Goal: Use online tool/utility: Utilize a website feature to perform a specific function

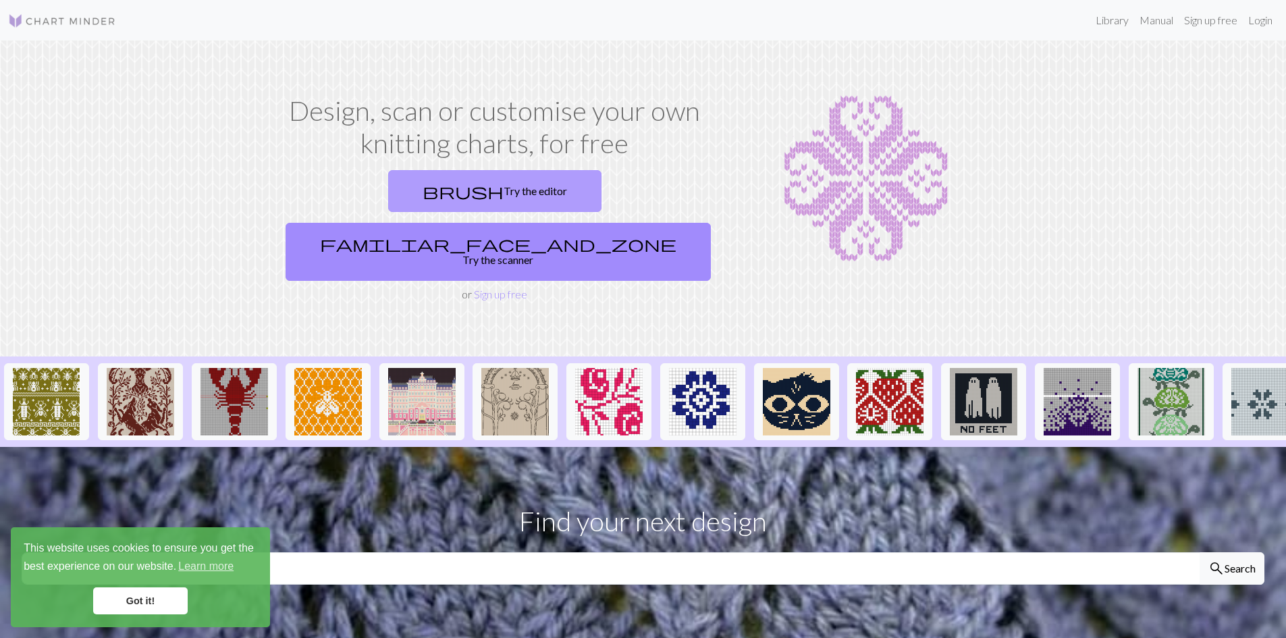
click at [415, 181] on link "brush Try the editor" at bounding box center [494, 191] width 213 height 42
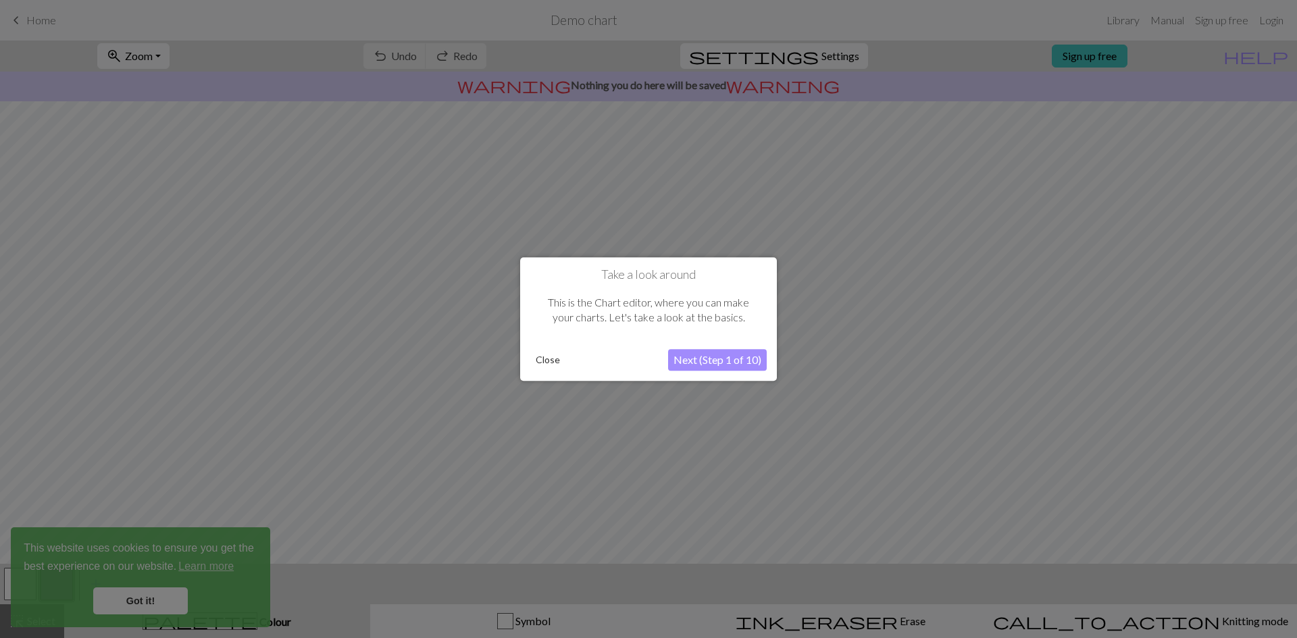
click at [554, 363] on button "Close" at bounding box center [547, 360] width 35 height 20
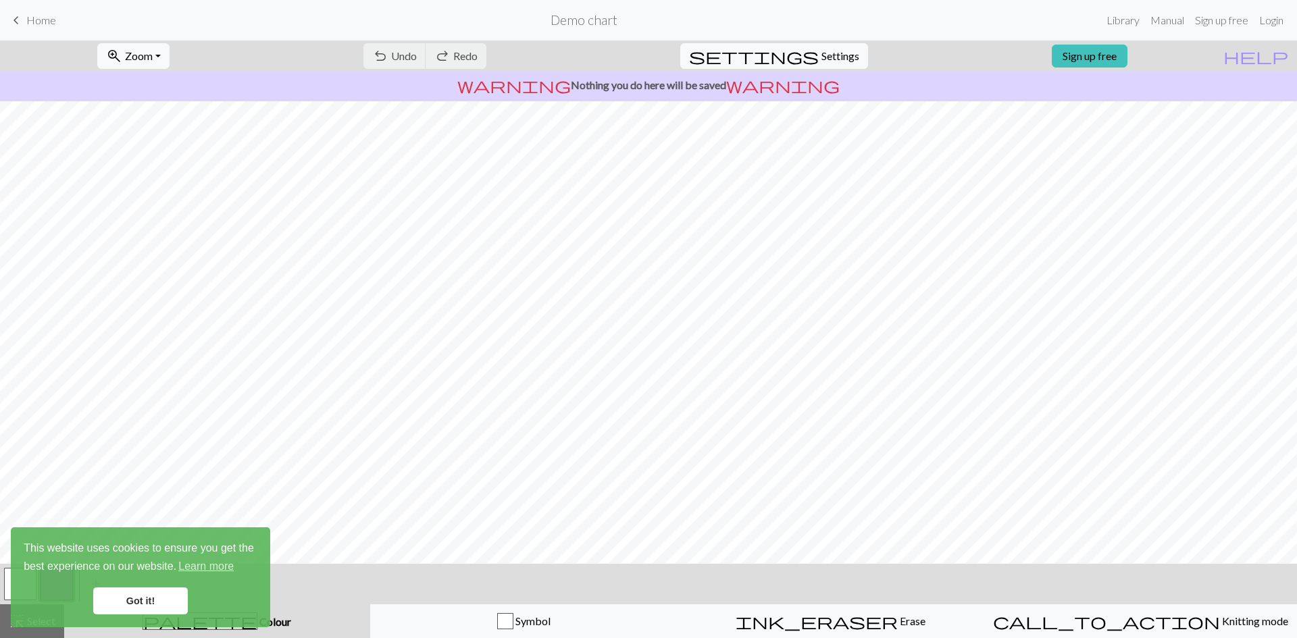
click at [145, 598] on link "Got it!" at bounding box center [140, 600] width 95 height 27
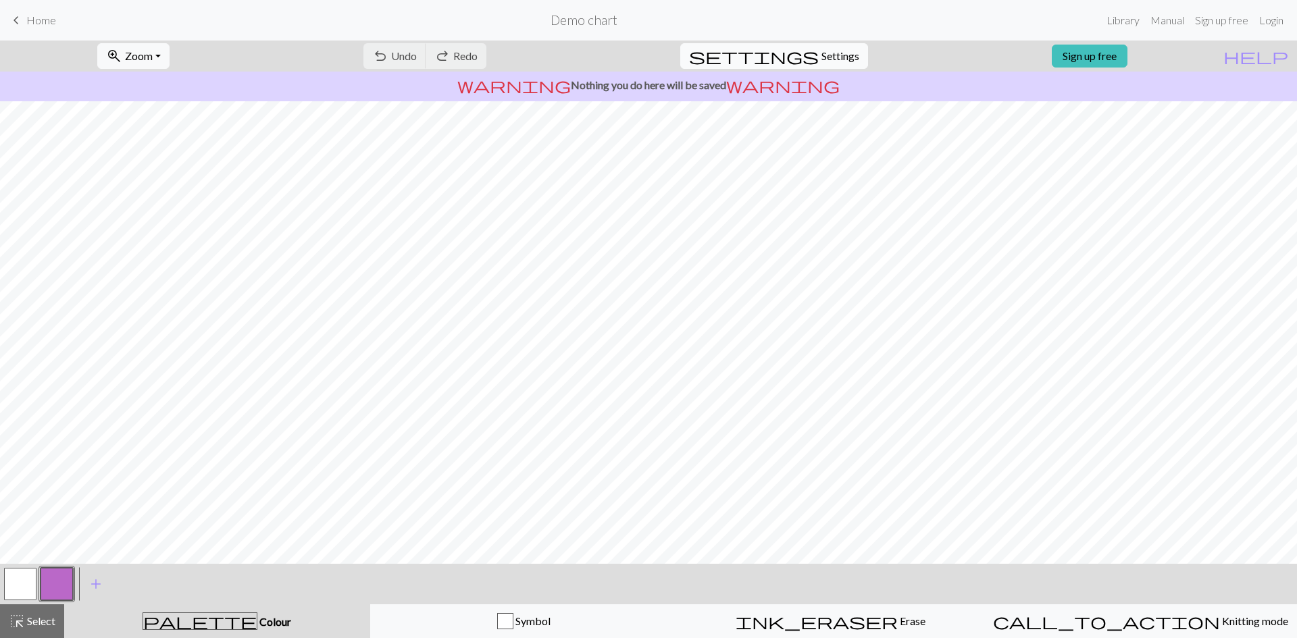
click at [821, 56] on span "Settings" at bounding box center [840, 56] width 38 height 16
select select "aran"
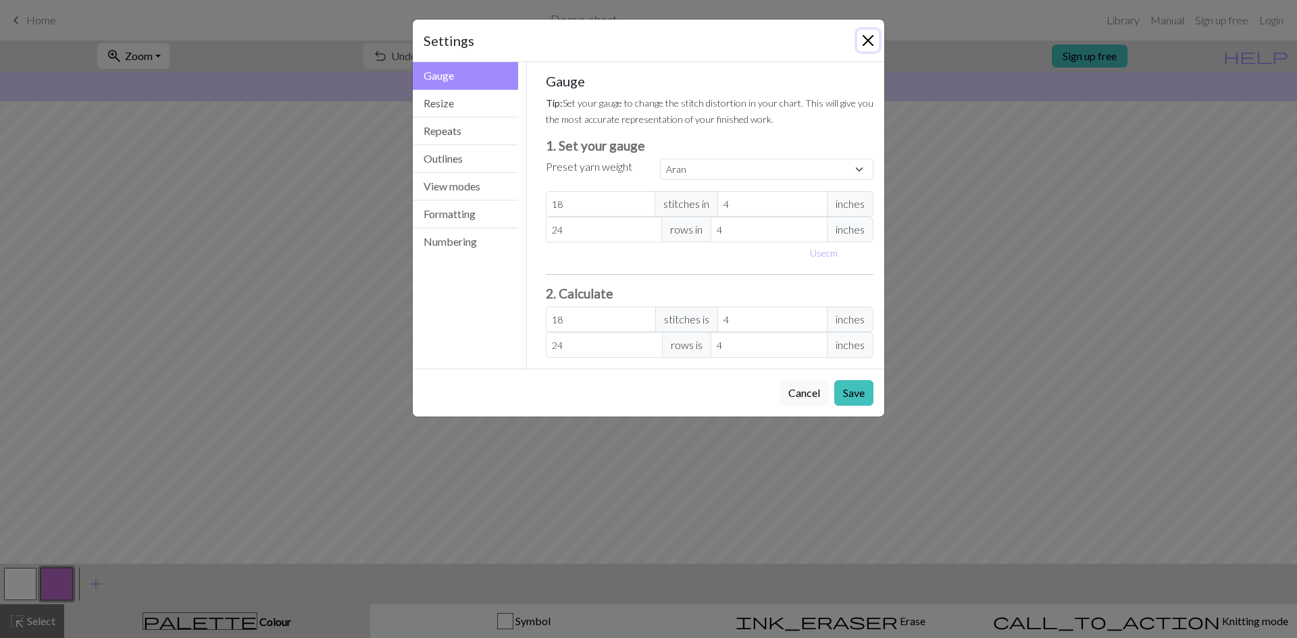
click at [868, 35] on button "Close" at bounding box center [868, 41] width 22 height 22
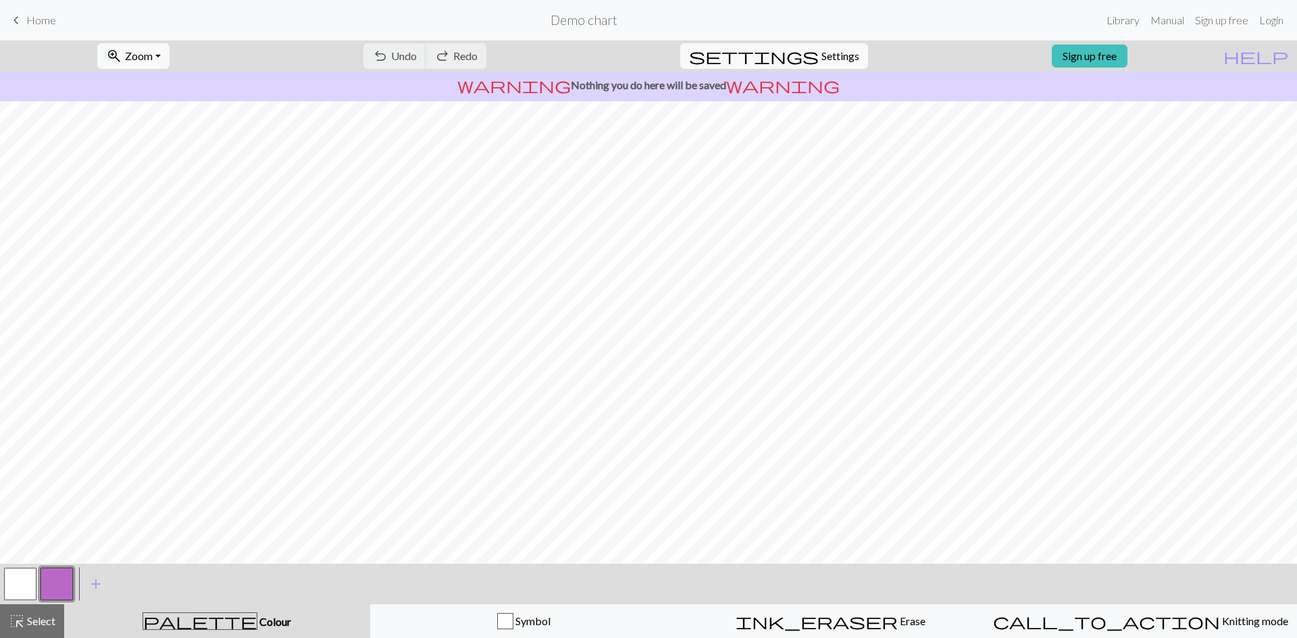
click at [30, 579] on button "button" at bounding box center [20, 584] width 32 height 32
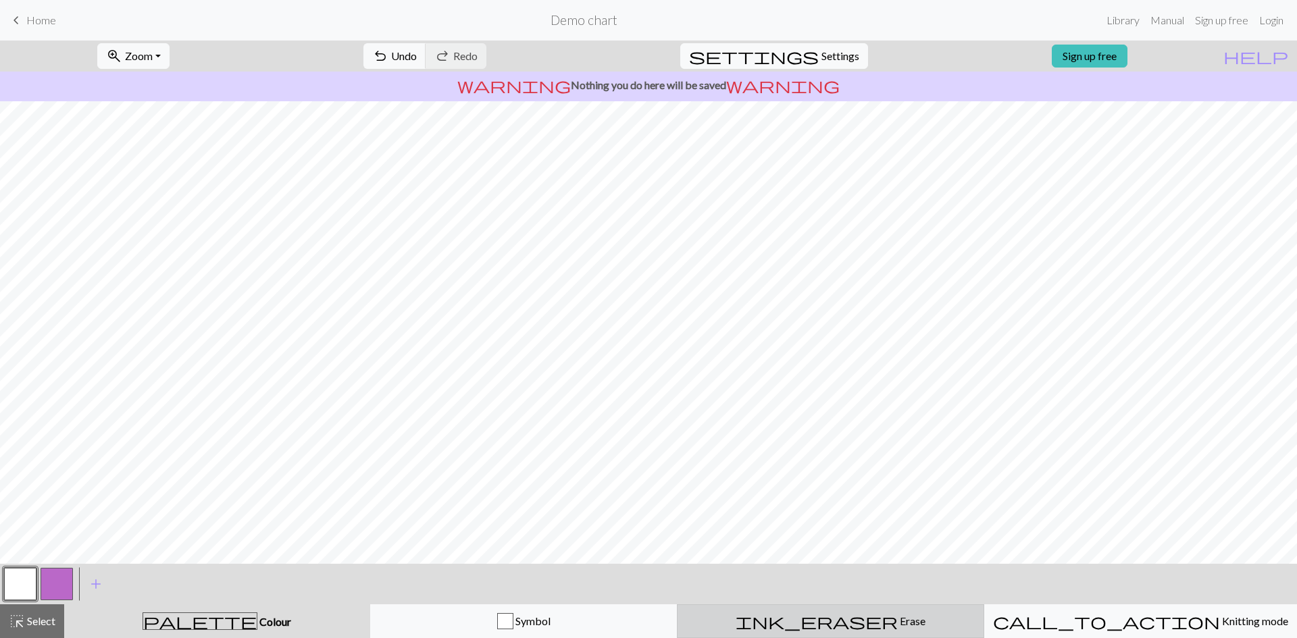
click at [810, 629] on div "ink_eraser Erase Erase" at bounding box center [830, 621] width 290 height 16
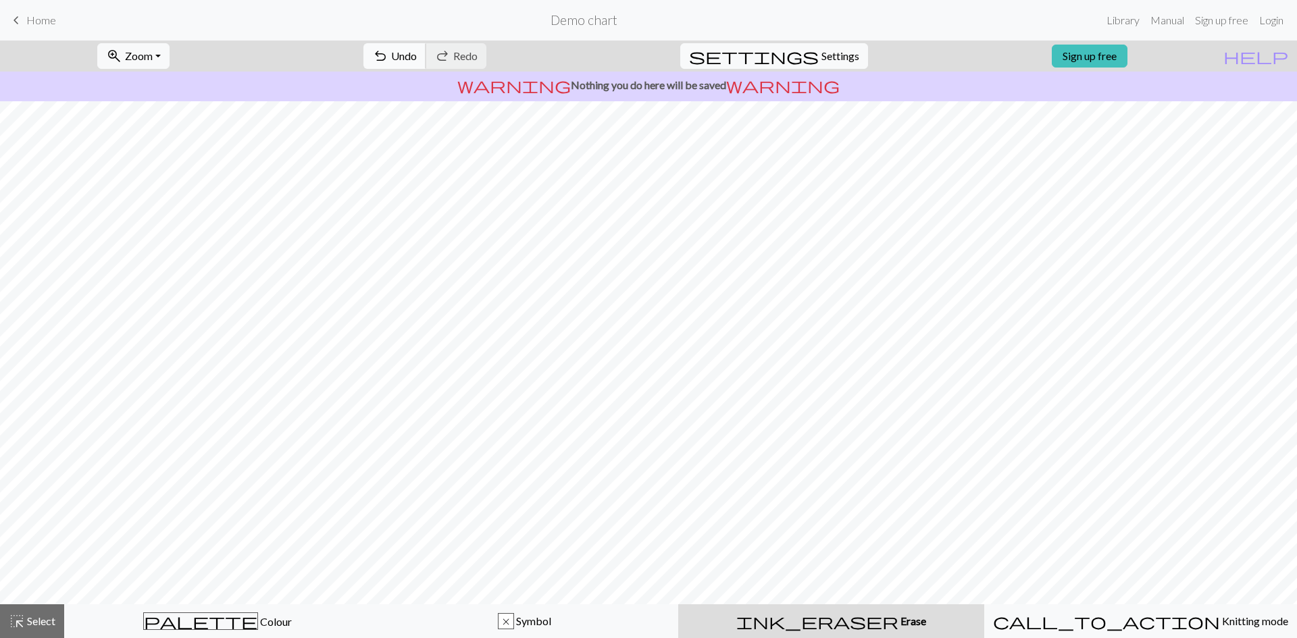
click at [388, 57] on span "undo" at bounding box center [380, 56] width 16 height 19
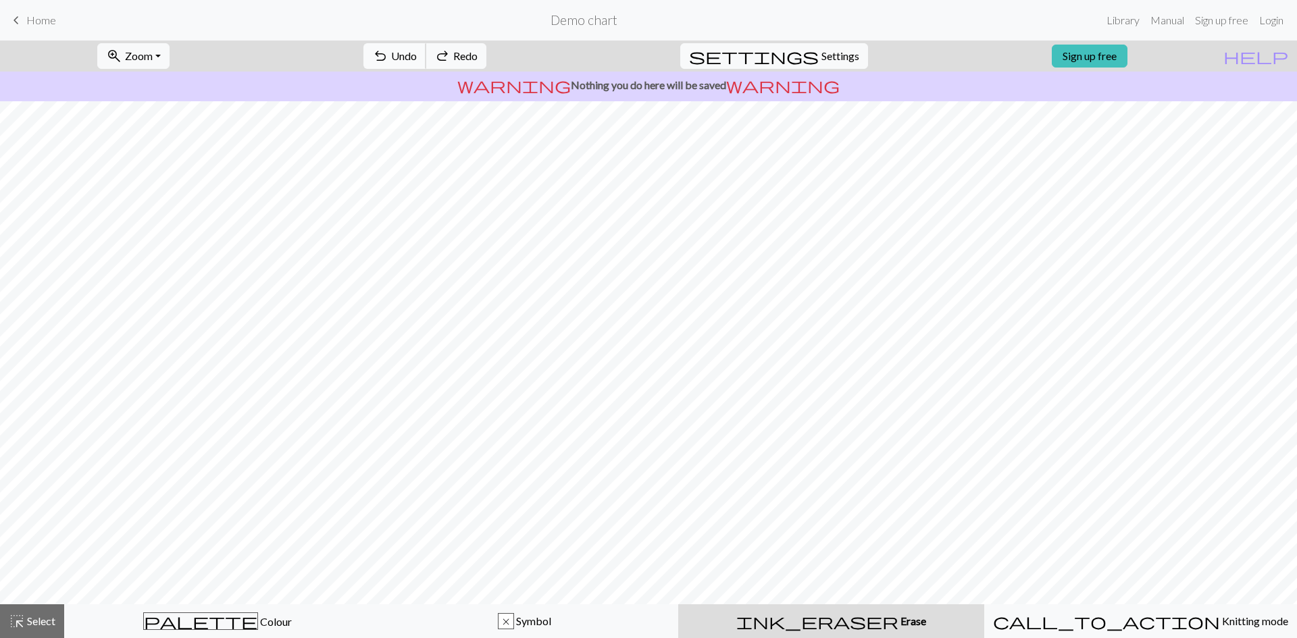
click at [388, 57] on span "undo" at bounding box center [380, 56] width 16 height 19
click at [852, 52] on button "settings Settings" at bounding box center [774, 56] width 188 height 26
select select "aran"
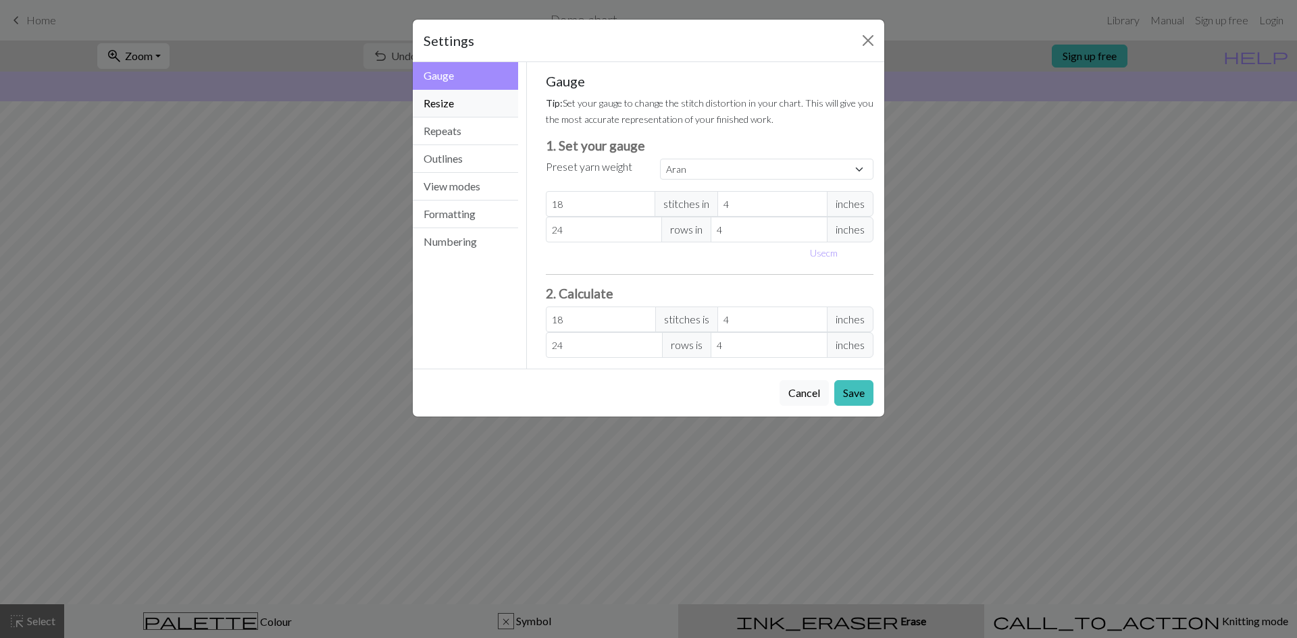
click at [480, 108] on button "Resize" at bounding box center [465, 104] width 105 height 28
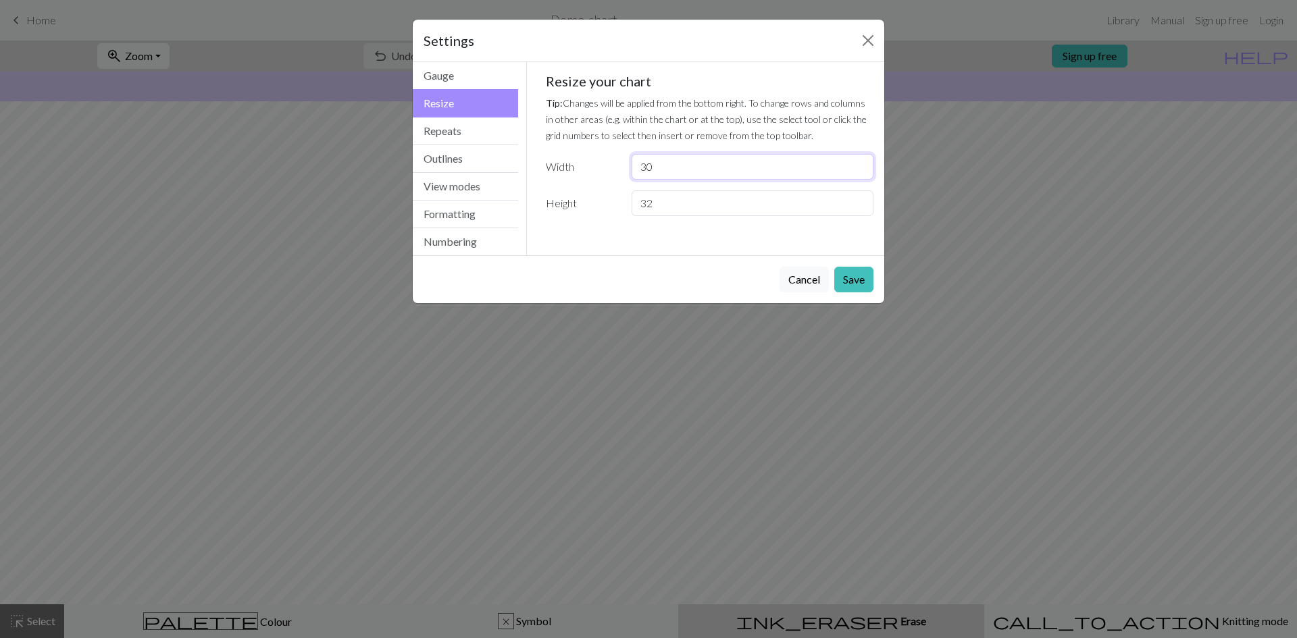
drag, startPoint x: 716, startPoint y: 168, endPoint x: 577, endPoint y: 159, distance: 139.4
click at [579, 159] on div "Width 30" at bounding box center [710, 167] width 344 height 26
type input "8"
click at [703, 207] on input "32" at bounding box center [752, 203] width 242 height 26
type input "3"
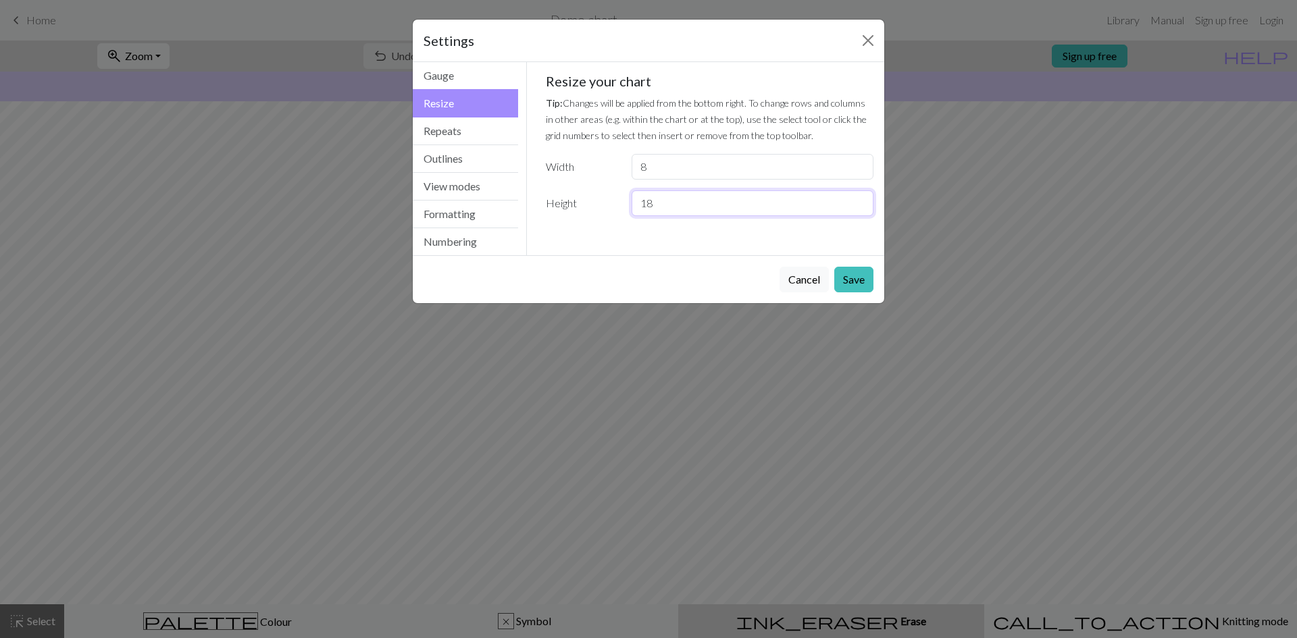
type input "18"
click at [849, 280] on button "Save" at bounding box center [853, 280] width 39 height 26
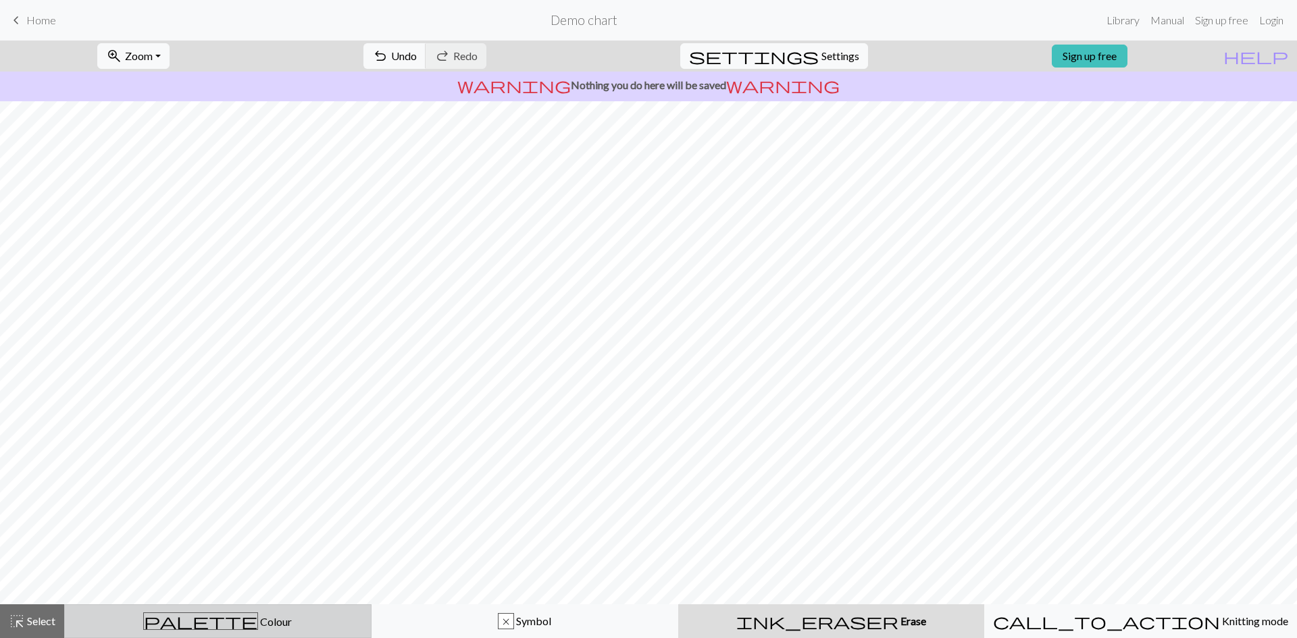
click at [186, 619] on div "palette Colour Colour" at bounding box center [218, 621] width 290 height 18
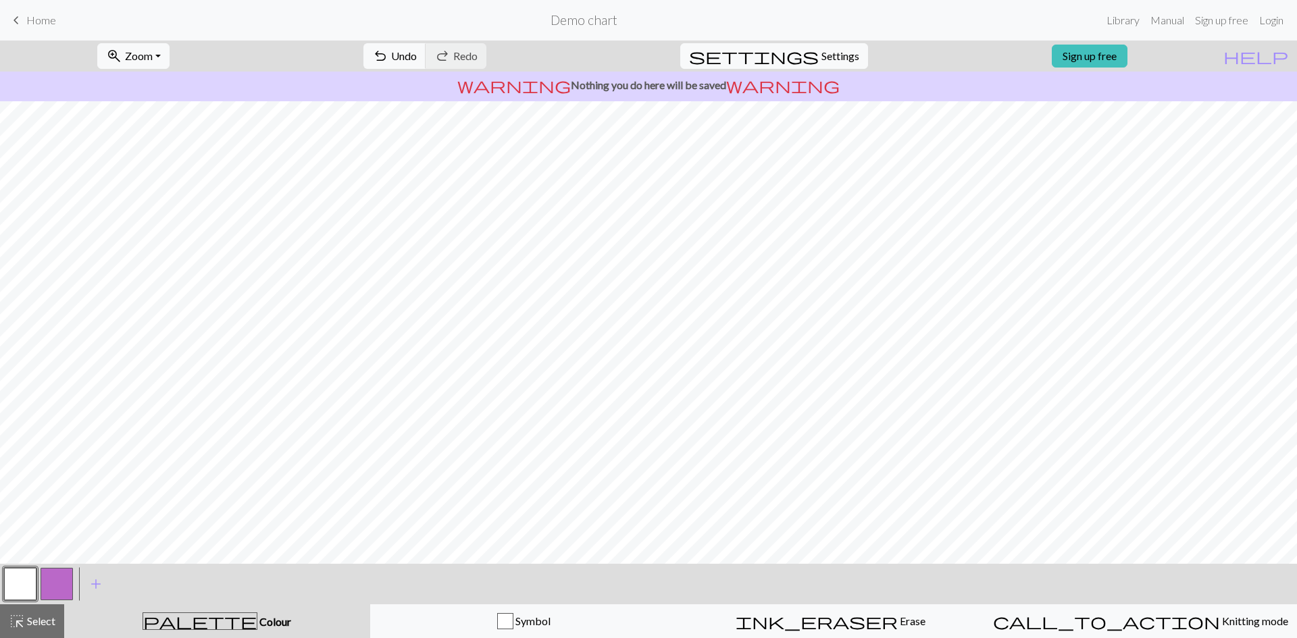
click at [68, 580] on button "button" at bounding box center [57, 584] width 32 height 32
click at [57, 583] on button "button" at bounding box center [57, 584] width 32 height 32
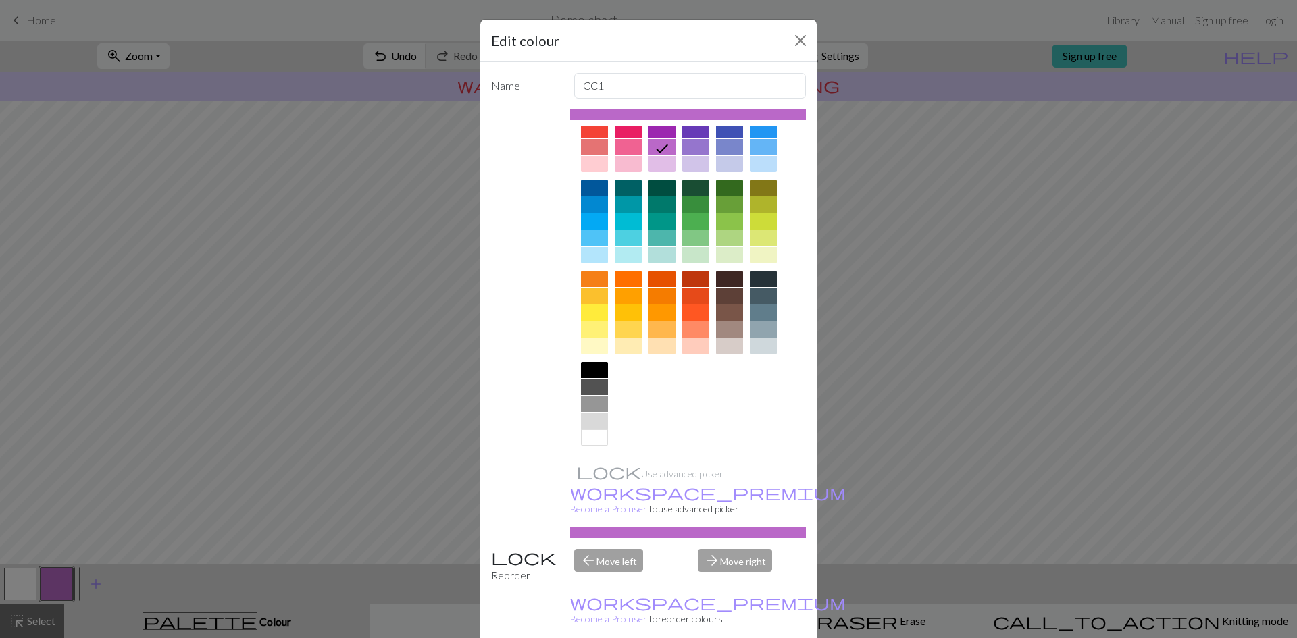
scroll to position [49, 0]
click at [592, 349] on div at bounding box center [594, 345] width 27 height 16
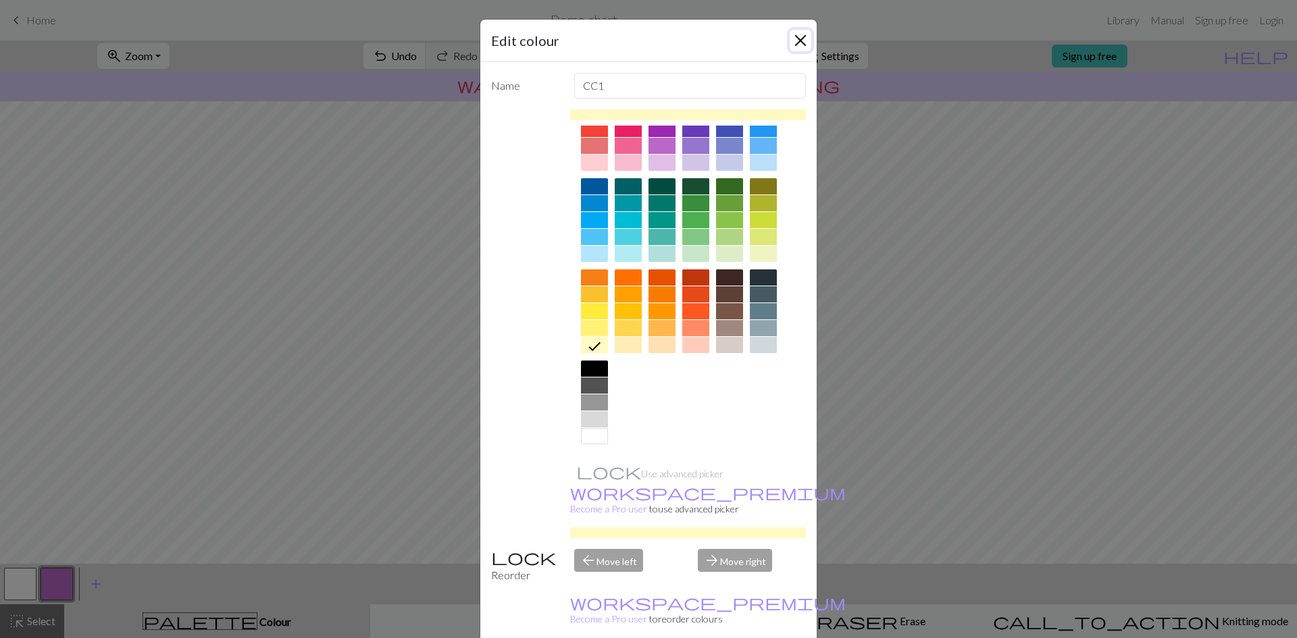
click at [795, 37] on button "Close" at bounding box center [800, 41] width 22 height 22
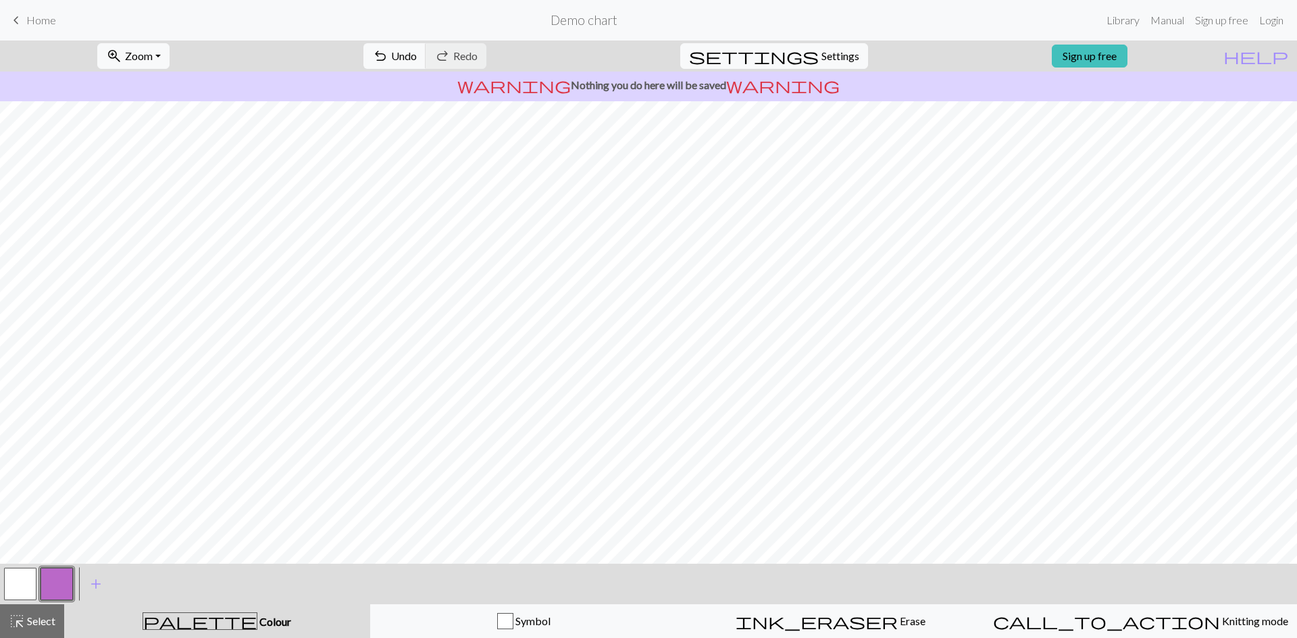
click at [58, 579] on button "button" at bounding box center [57, 584] width 32 height 32
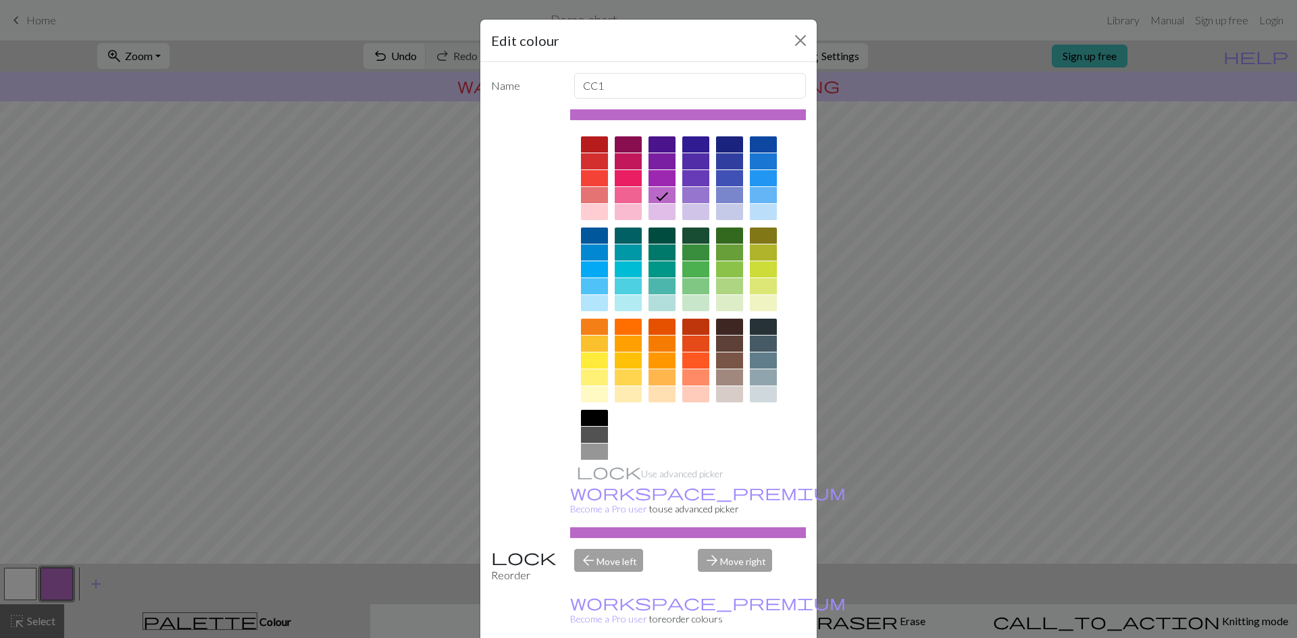
click at [592, 392] on div at bounding box center [594, 394] width 27 height 16
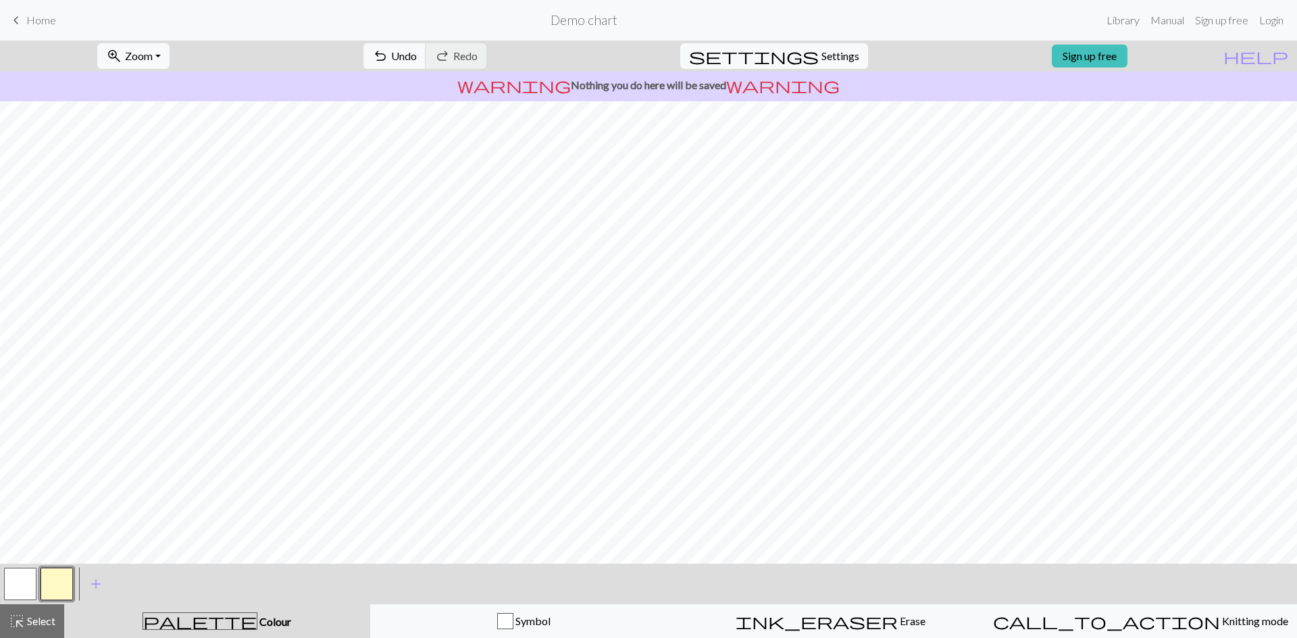
click at [62, 584] on button "button" at bounding box center [57, 584] width 32 height 32
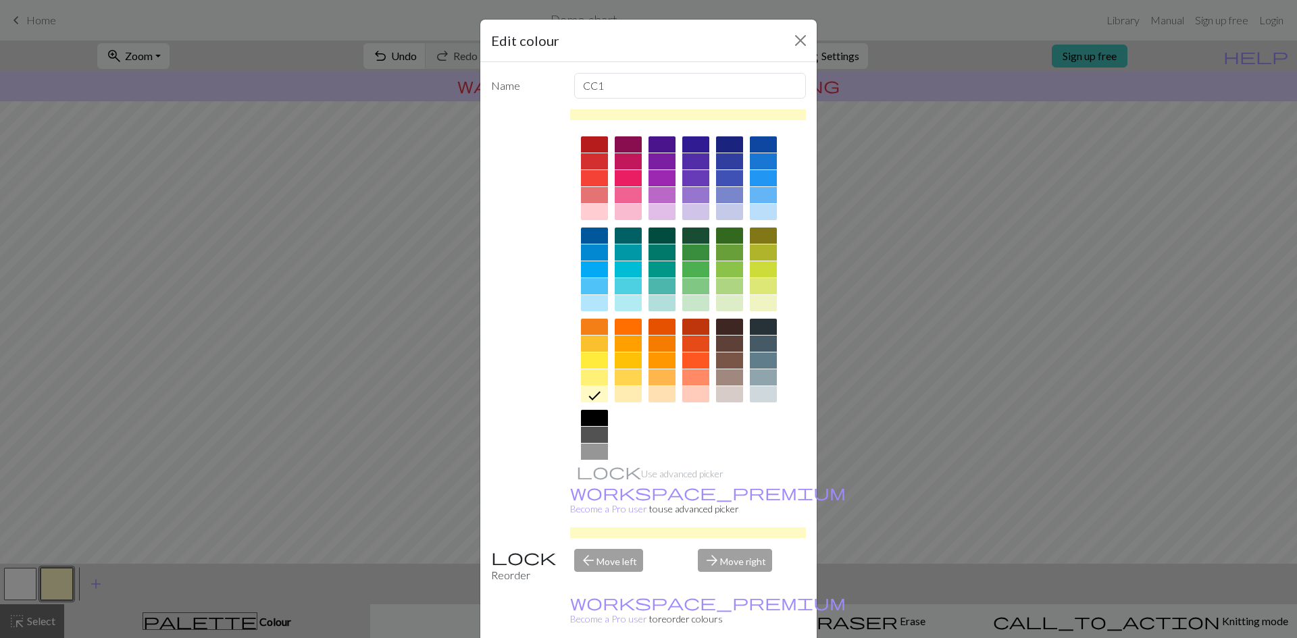
click at [123, 584] on div "Edit colour Name CC1 Use advanced picker workspace_premium Become a Pro user to…" at bounding box center [648, 319] width 1297 height 638
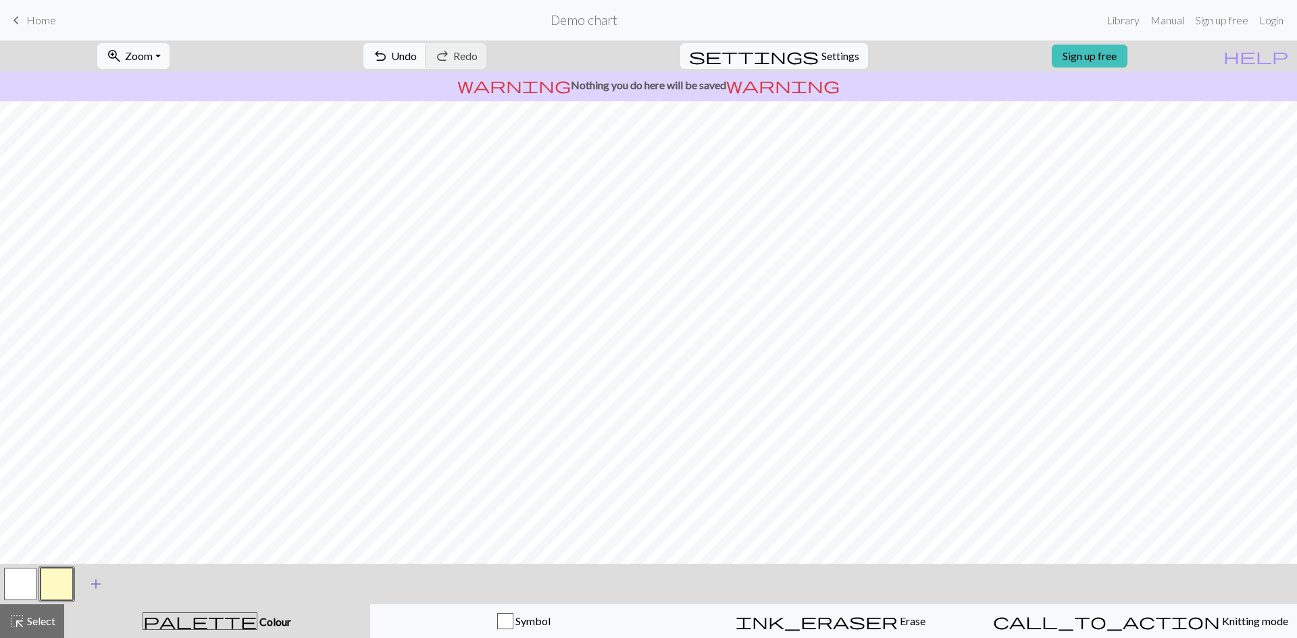
click at [95, 584] on span "add" at bounding box center [96, 584] width 16 height 19
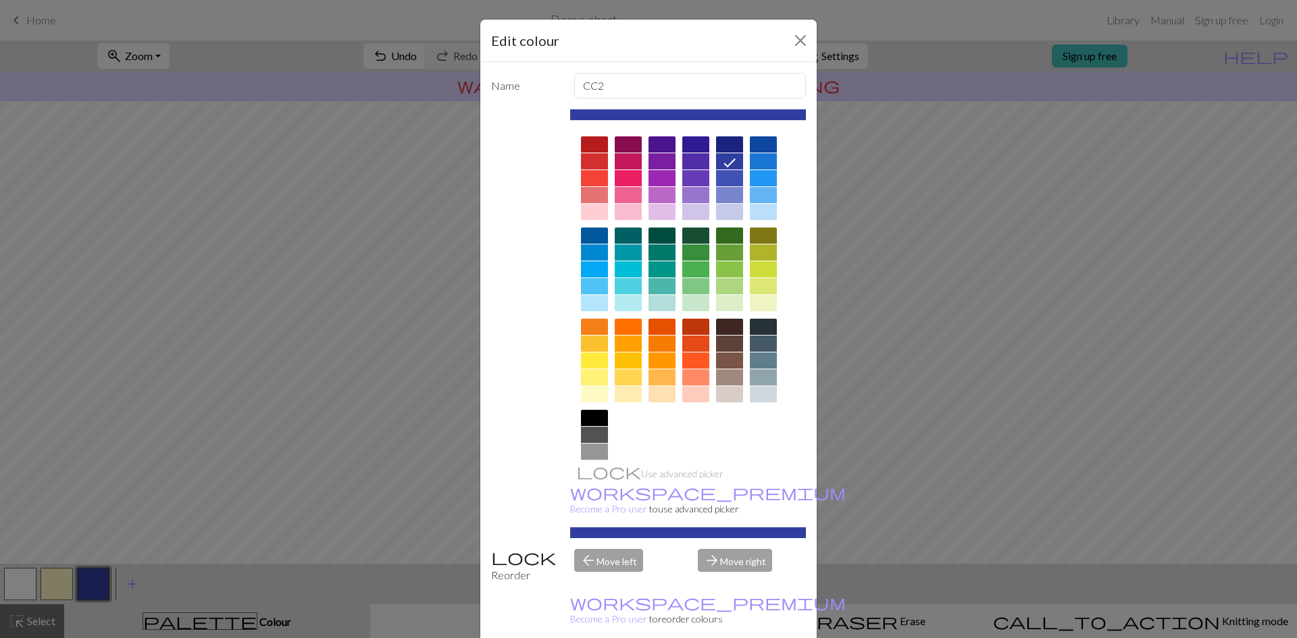
click at [727, 346] on div at bounding box center [729, 344] width 27 height 16
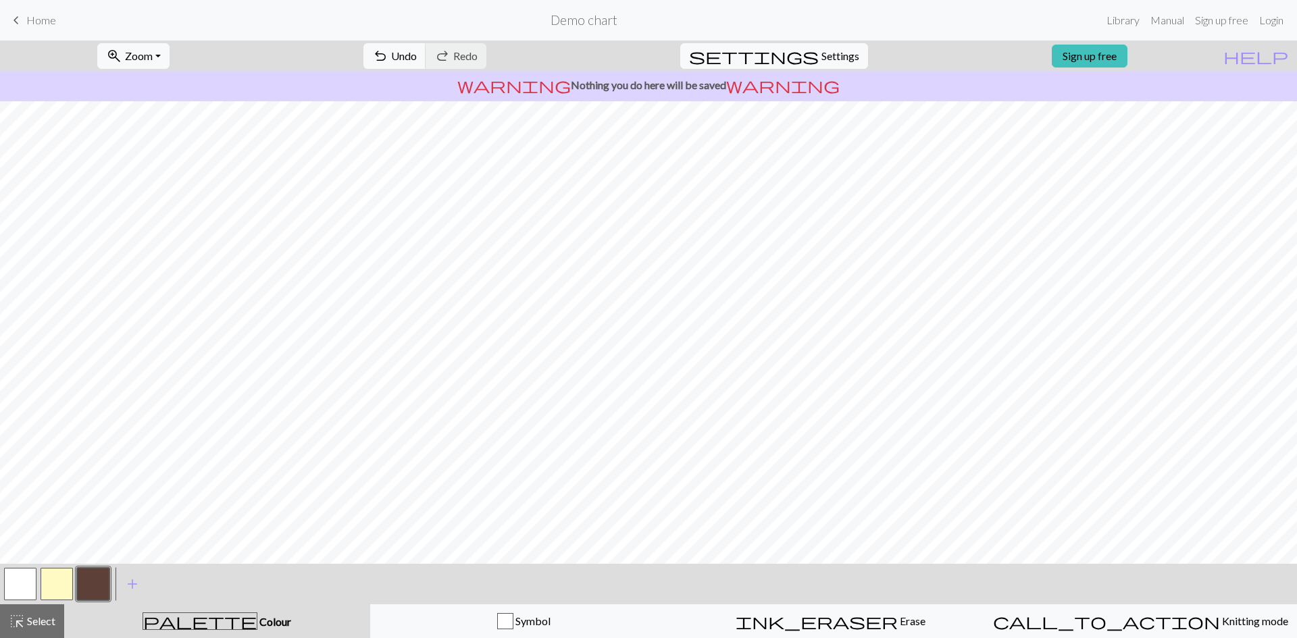
drag, startPoint x: 59, startPoint y: 581, endPoint x: 109, endPoint y: 567, distance: 52.6
click at [58, 581] on button "button" at bounding box center [57, 584] width 32 height 32
click at [95, 582] on button "button" at bounding box center [93, 584] width 32 height 32
click at [62, 577] on button "button" at bounding box center [57, 584] width 32 height 32
click at [22, 581] on button "button" at bounding box center [20, 584] width 32 height 32
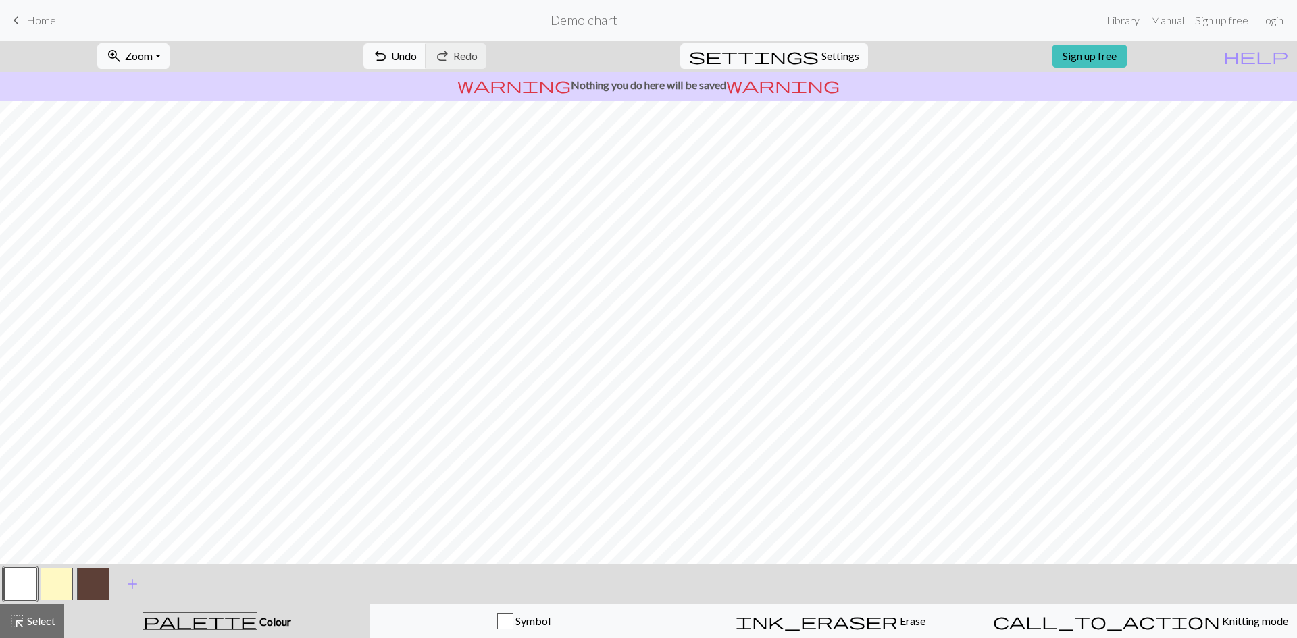
click at [59, 584] on button "button" at bounding box center [57, 584] width 32 height 32
click at [20, 583] on button "button" at bounding box center [20, 584] width 32 height 32
click at [63, 584] on button "button" at bounding box center [57, 584] width 32 height 32
click at [26, 581] on button "button" at bounding box center [20, 584] width 32 height 32
click at [22, 587] on button "button" at bounding box center [20, 584] width 32 height 32
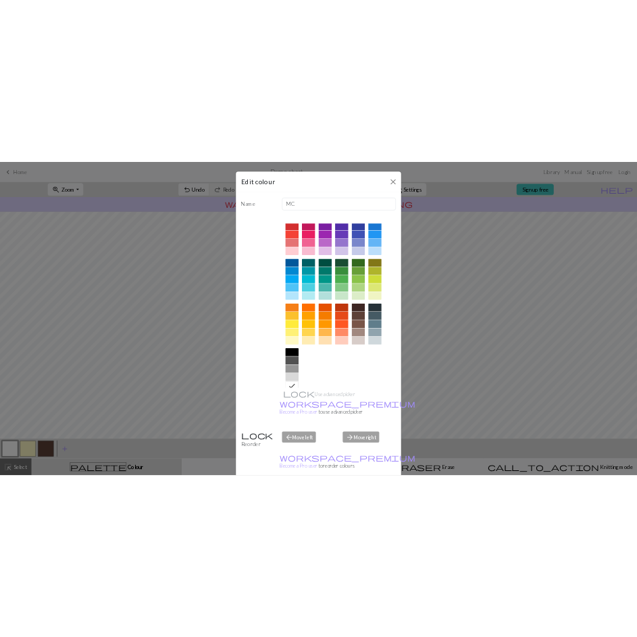
scroll to position [0, 0]
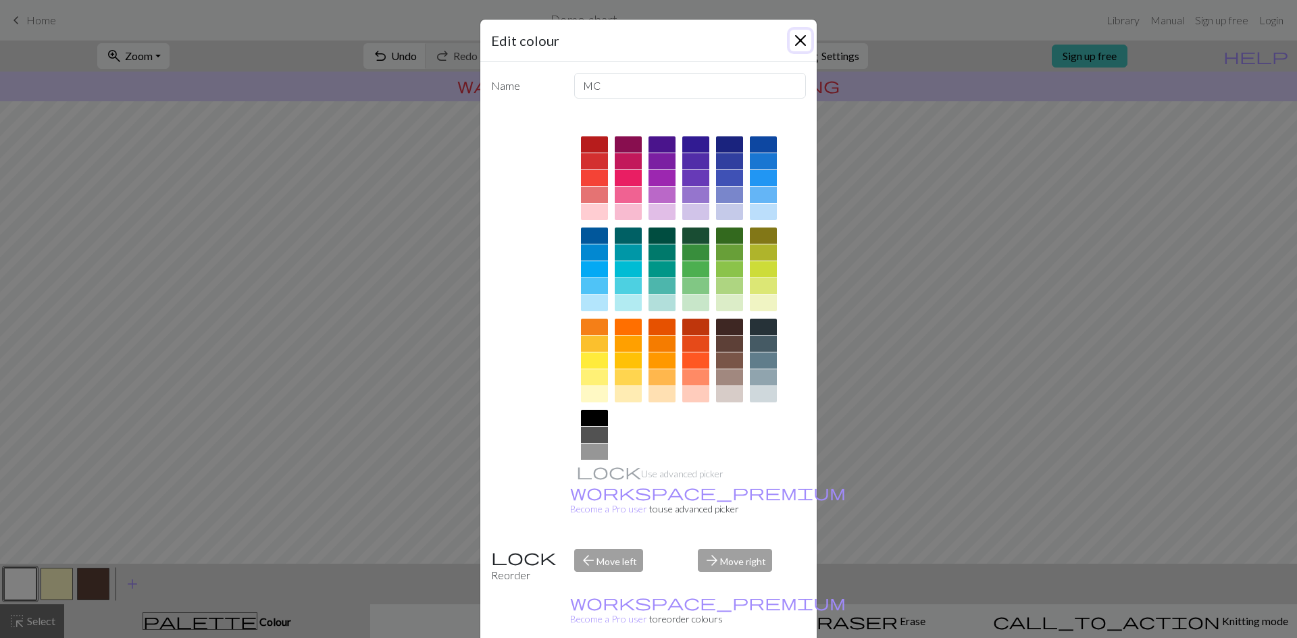
click at [789, 34] on button "Close" at bounding box center [800, 41] width 22 height 22
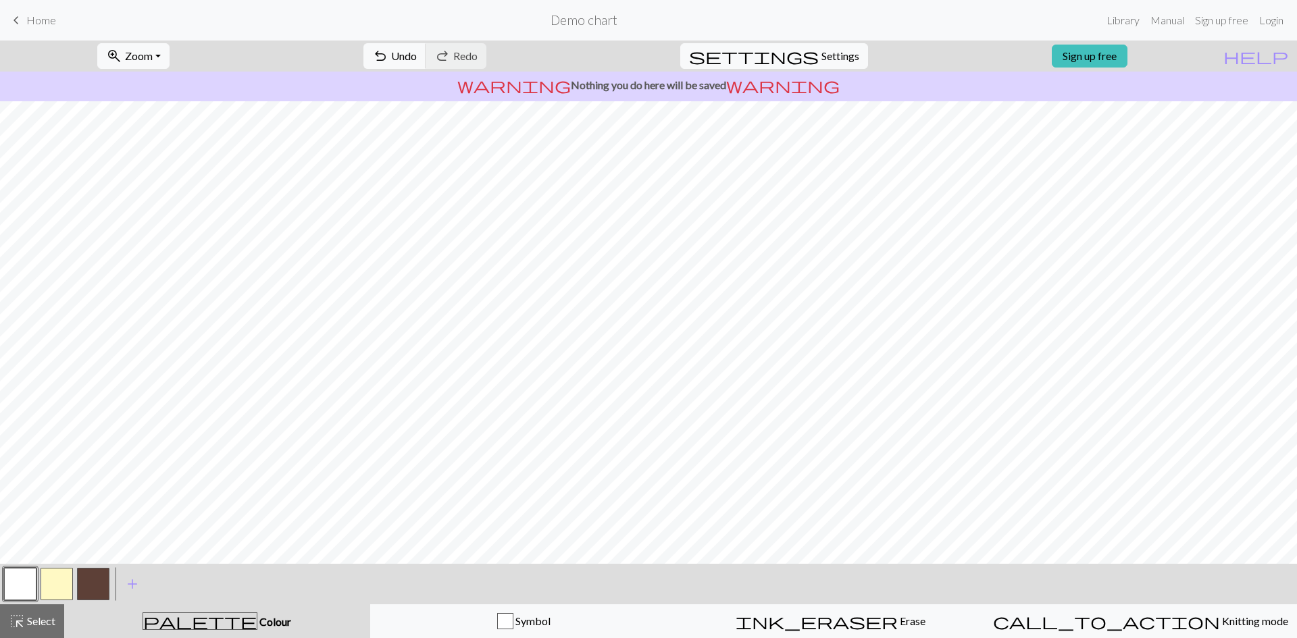
click at [97, 584] on button "button" at bounding box center [93, 584] width 32 height 32
click at [99, 587] on button "button" at bounding box center [93, 584] width 32 height 32
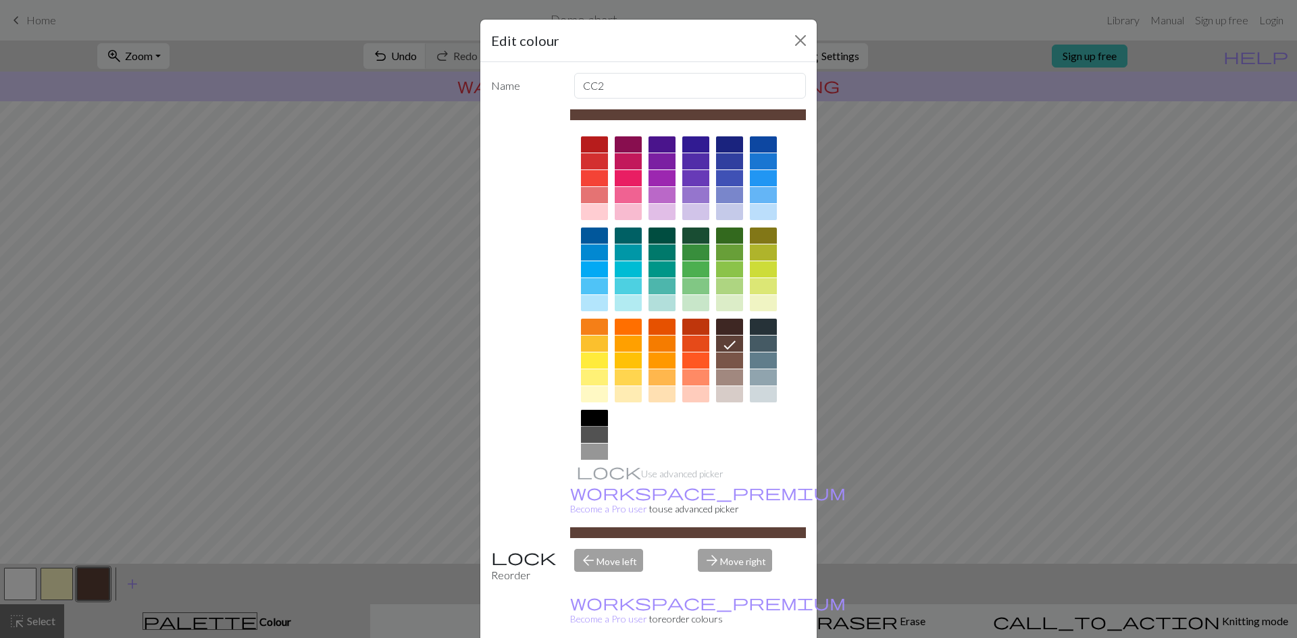
click at [592, 415] on div at bounding box center [594, 418] width 27 height 16
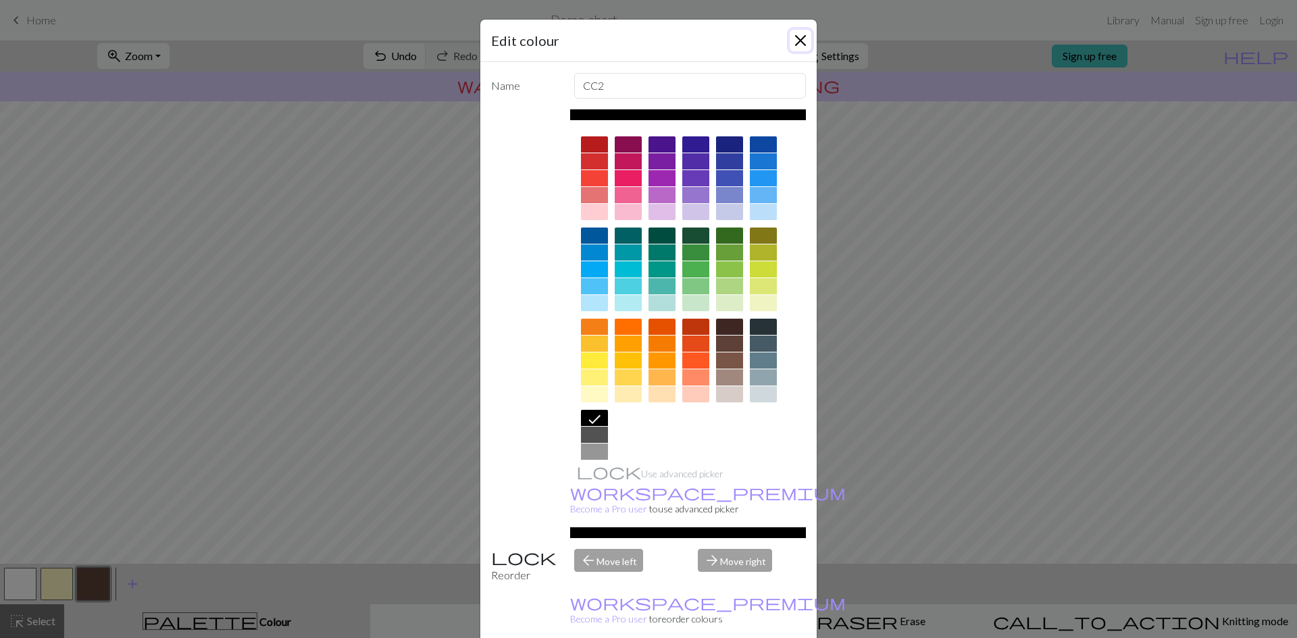
click at [790, 39] on button "Close" at bounding box center [800, 41] width 22 height 22
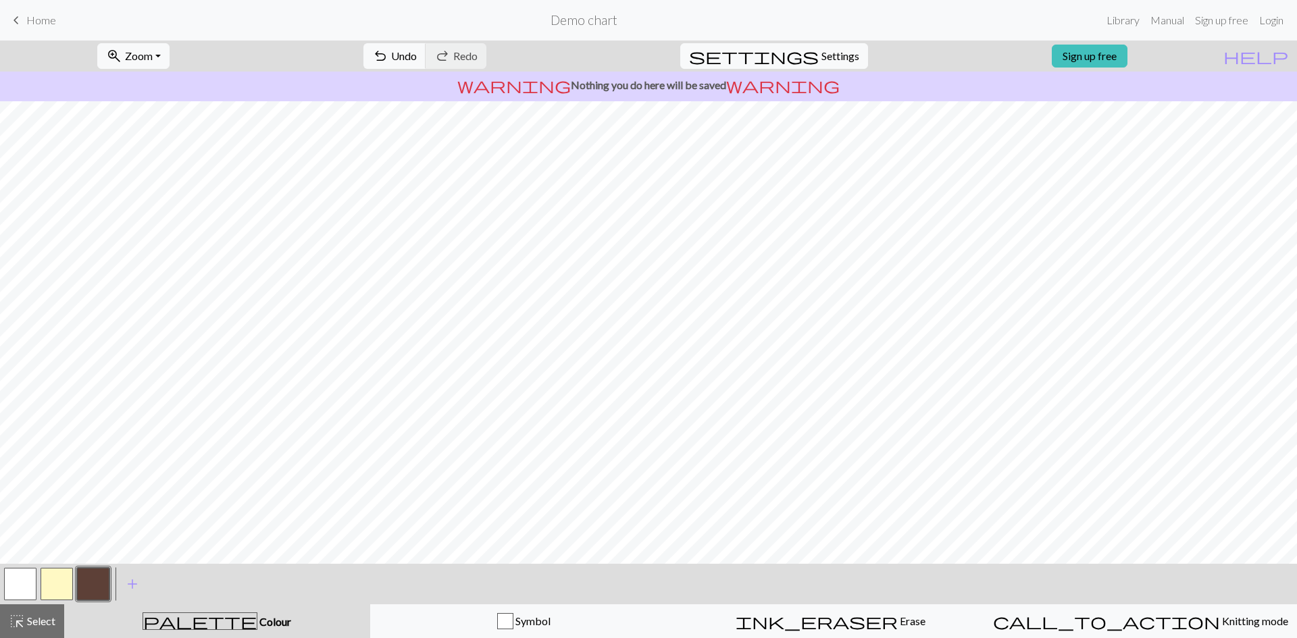
click at [26, 577] on button "button" at bounding box center [20, 584] width 32 height 32
click at [94, 595] on button "button" at bounding box center [93, 584] width 32 height 32
click at [19, 581] on button "button" at bounding box center [20, 584] width 32 height 32
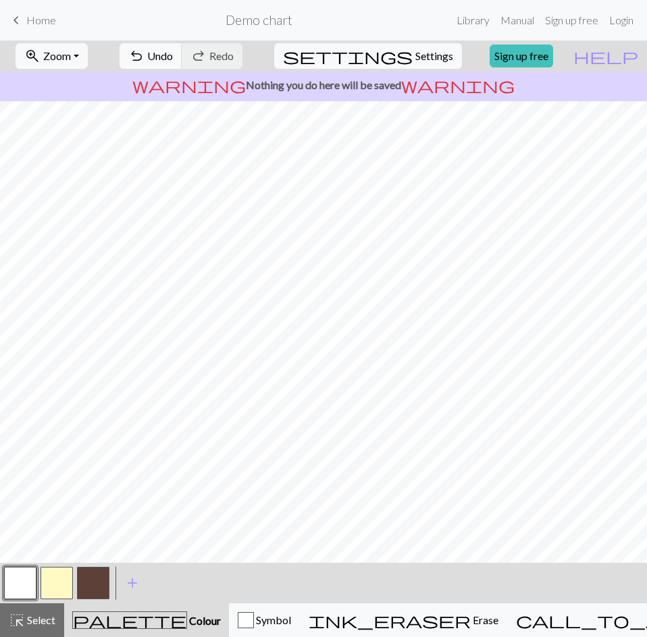
click at [66, 581] on button "button" at bounding box center [57, 583] width 32 height 32
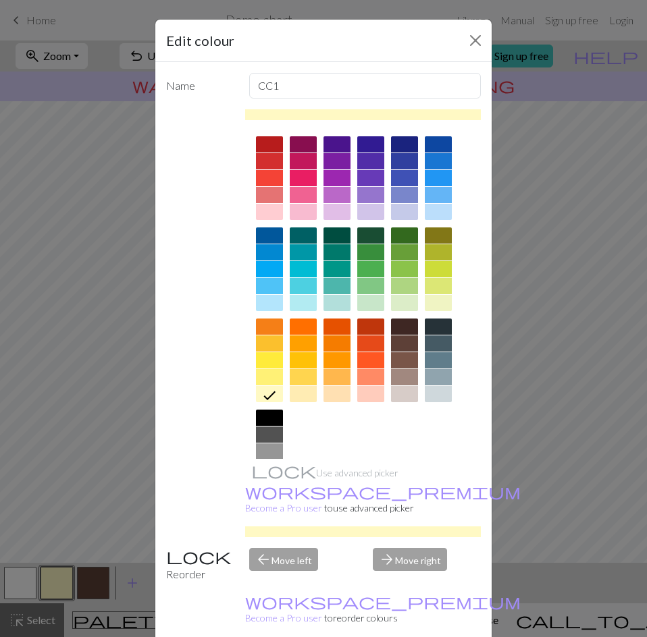
click at [397, 266] on div at bounding box center [404, 269] width 27 height 16
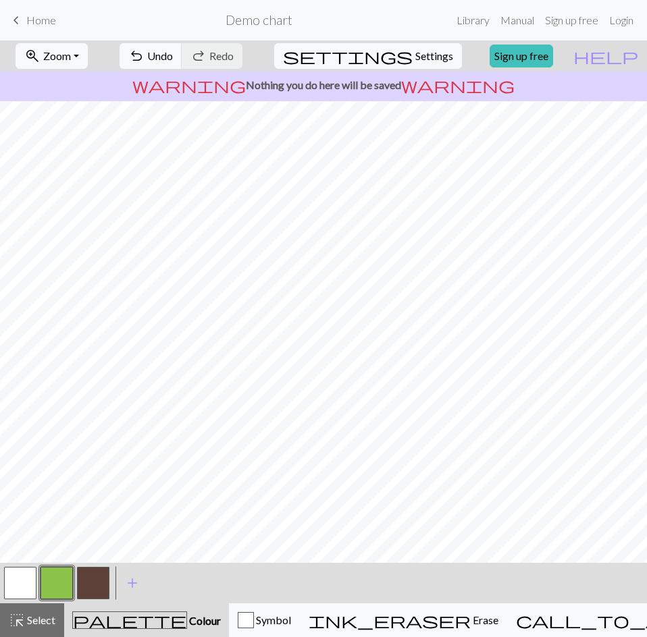
click at [21, 581] on button "button" at bounding box center [20, 583] width 32 height 32
click at [423, 60] on span "Settings" at bounding box center [434, 56] width 38 height 16
select select "aran"
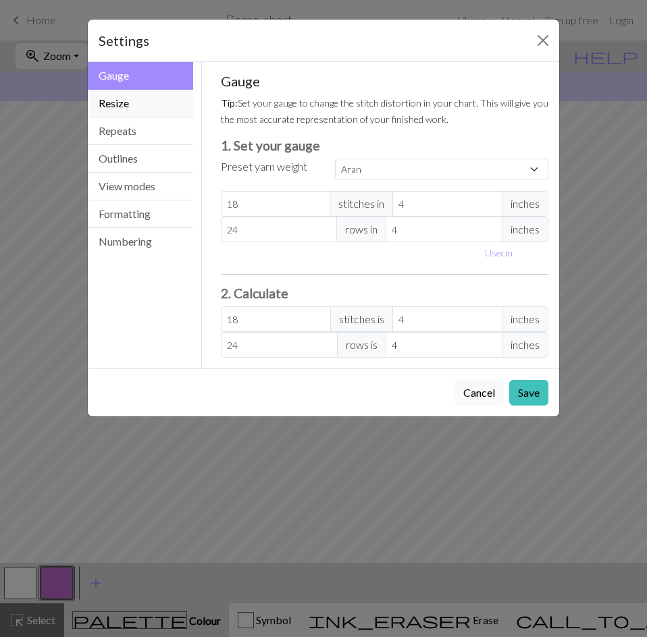
click at [129, 109] on button "Resize" at bounding box center [140, 104] width 105 height 28
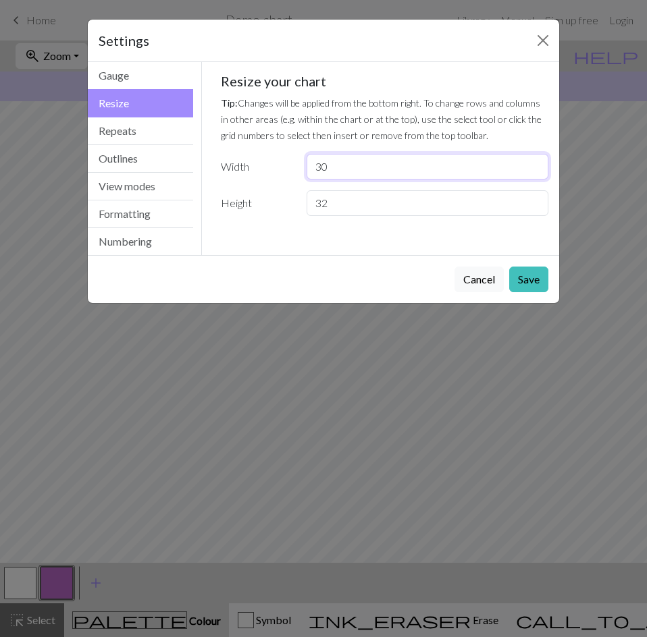
click at [228, 162] on div "Width 30" at bounding box center [385, 167] width 344 height 26
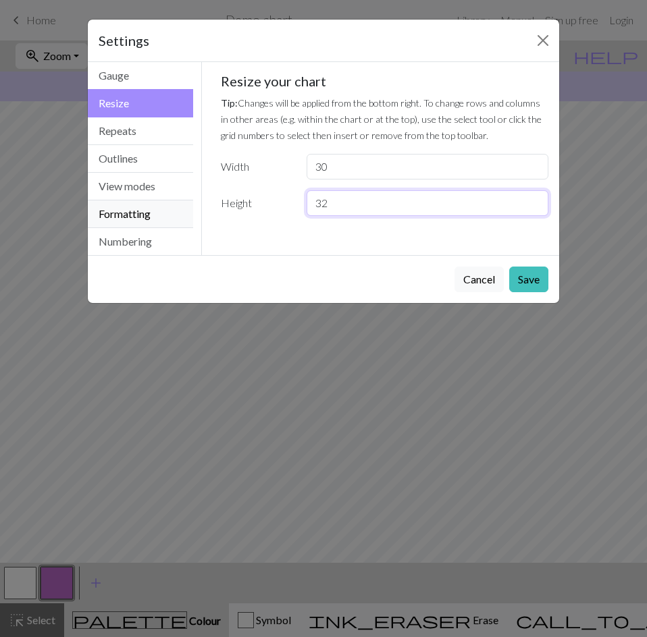
drag, startPoint x: 342, startPoint y: 204, endPoint x: 173, endPoint y: 202, distance: 168.8
click at [184, 199] on div "Resize Gauge Resize Repeats Outlines View modes Formatting Numbering Gauge Resi…" at bounding box center [324, 158] width 488 height 193
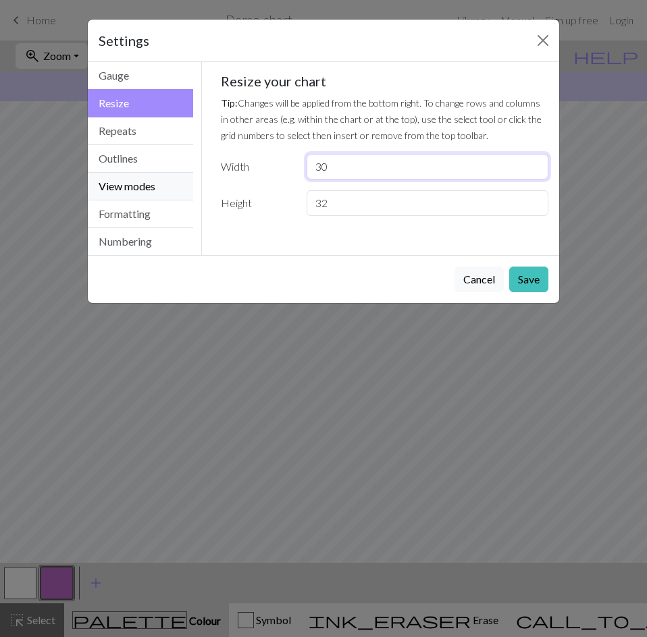
drag, startPoint x: 320, startPoint y: 172, endPoint x: 192, endPoint y: 174, distance: 128.3
click at [246, 172] on div "Width 30" at bounding box center [385, 167] width 344 height 26
type input "15"
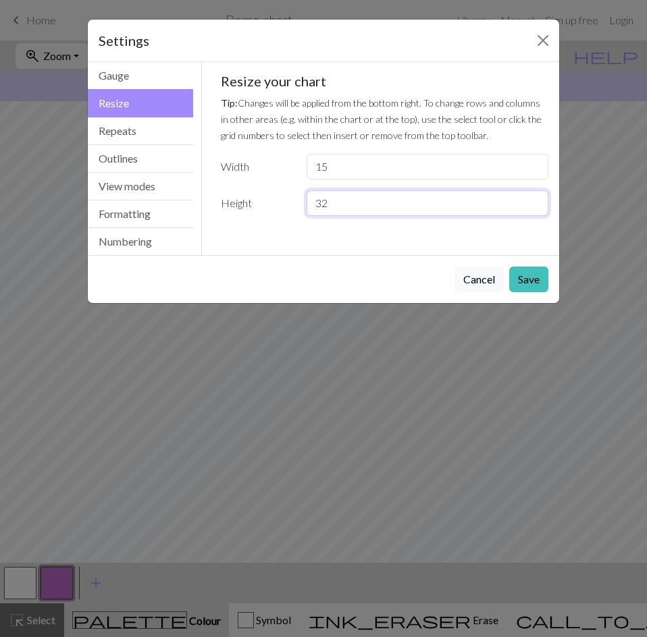
drag, startPoint x: 362, startPoint y: 203, endPoint x: 216, endPoint y: 203, distance: 145.9
click at [219, 203] on div "Height 32" at bounding box center [385, 203] width 344 height 26
type input "22"
click at [530, 278] on button "Save" at bounding box center [528, 280] width 39 height 26
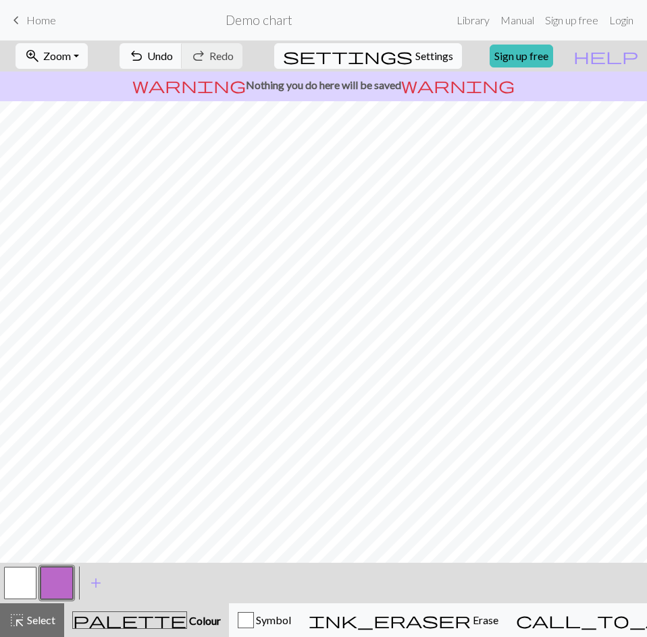
click at [415, 58] on span "Settings" at bounding box center [434, 56] width 38 height 16
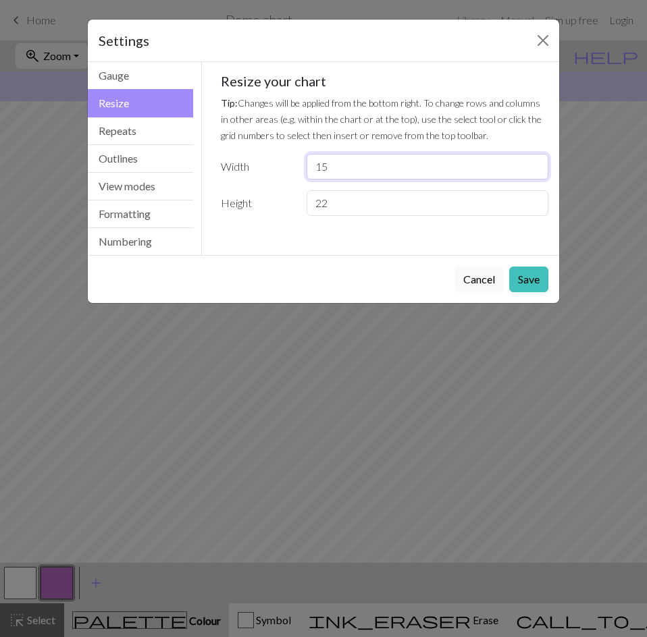
drag, startPoint x: 350, startPoint y: 172, endPoint x: 230, endPoint y: 169, distance: 119.6
click at [234, 168] on div "Width 15" at bounding box center [385, 167] width 344 height 26
type input "9"
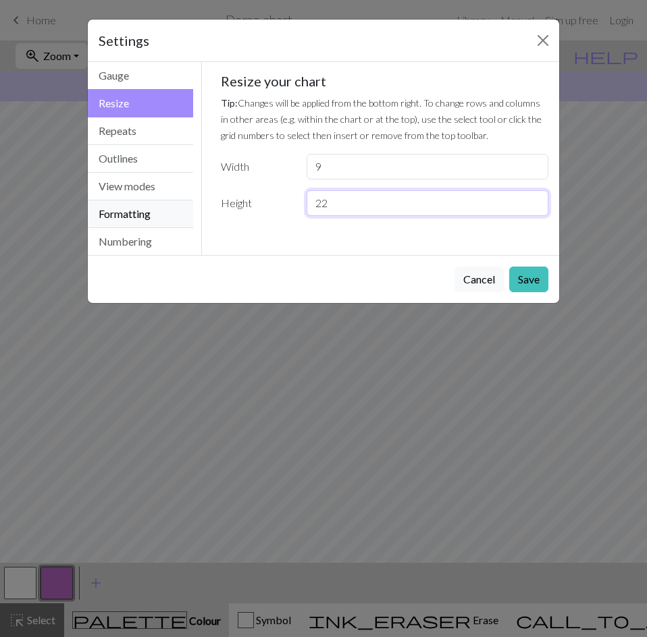
drag, startPoint x: 361, startPoint y: 198, endPoint x: 184, endPoint y: 204, distance: 177.0
click at [187, 203] on div "Resize Gauge Resize Repeats Outlines View modes Formatting Numbering Gauge Resi…" at bounding box center [324, 158] width 488 height 193
type input "20"
click at [525, 276] on button "Save" at bounding box center [528, 280] width 39 height 26
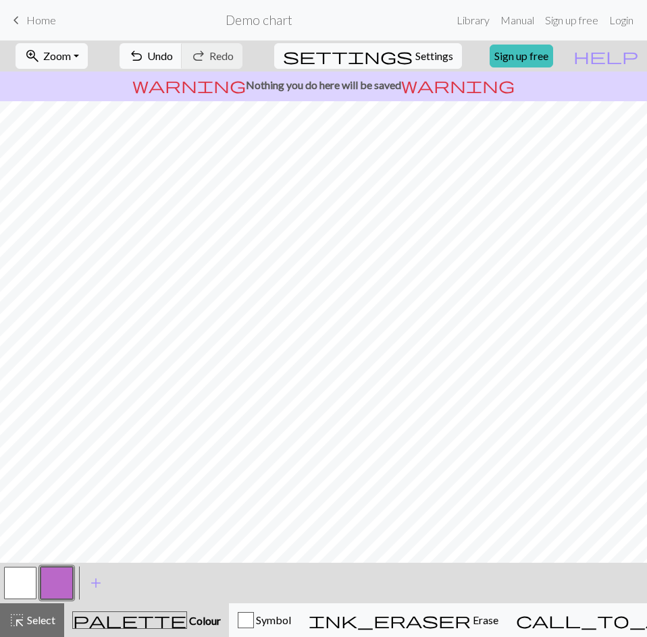
click at [20, 587] on button "button" at bounding box center [20, 583] width 32 height 32
click at [24, 581] on button "button" at bounding box center [20, 583] width 32 height 32
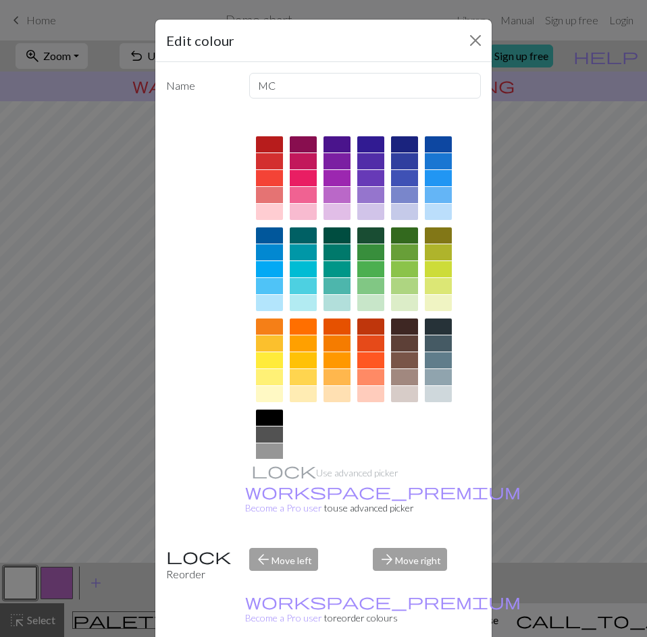
click at [399, 325] on div at bounding box center [404, 327] width 27 height 16
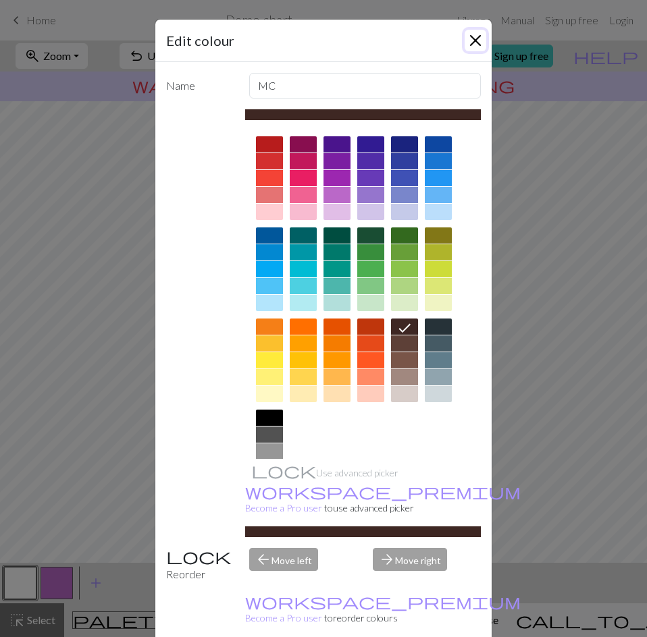
click at [469, 45] on button "Close" at bounding box center [476, 41] width 22 height 22
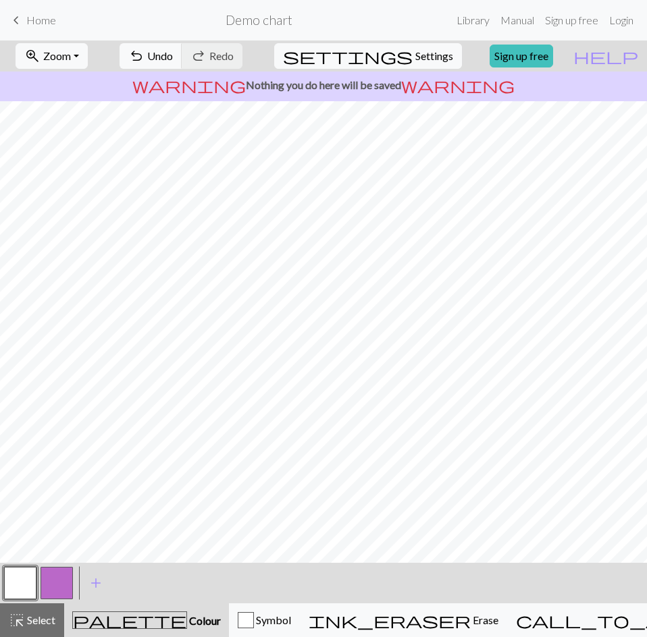
click at [55, 589] on button "button" at bounding box center [57, 583] width 32 height 32
click at [65, 596] on button "button" at bounding box center [57, 583] width 32 height 32
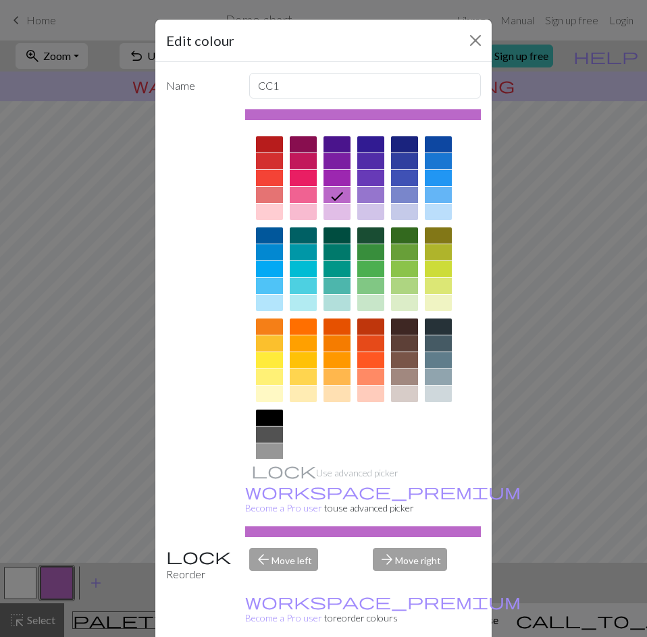
click at [404, 324] on div at bounding box center [404, 327] width 27 height 16
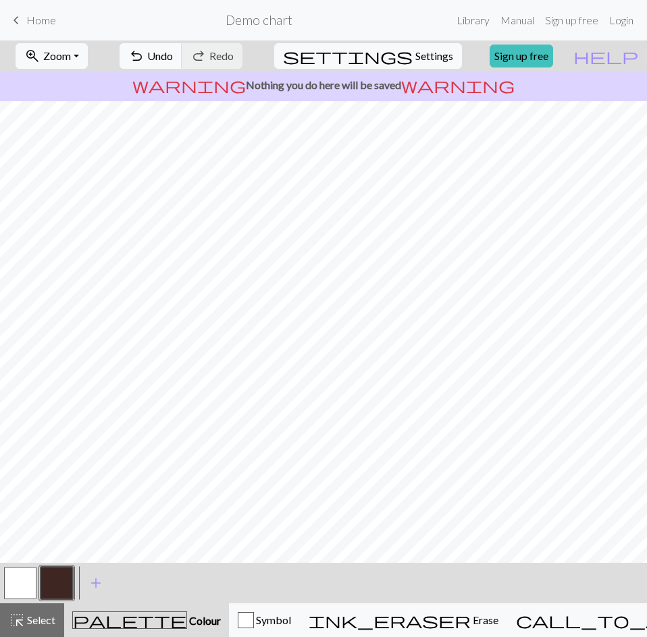
click at [28, 581] on button "button" at bounding box center [20, 583] width 32 height 32
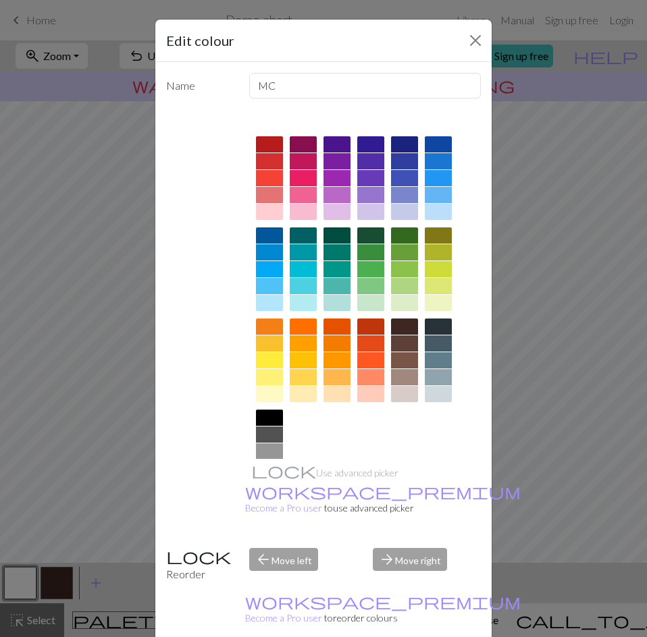
click at [28, 581] on div "Edit colour Name MC Use advanced picker workspace_premium Become a Pro user to …" at bounding box center [323, 318] width 647 height 637
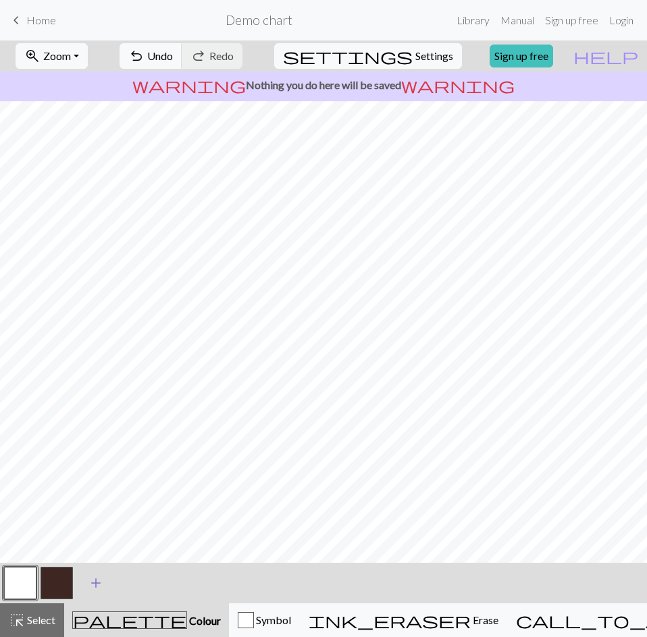
click at [98, 585] on span "add" at bounding box center [96, 583] width 16 height 19
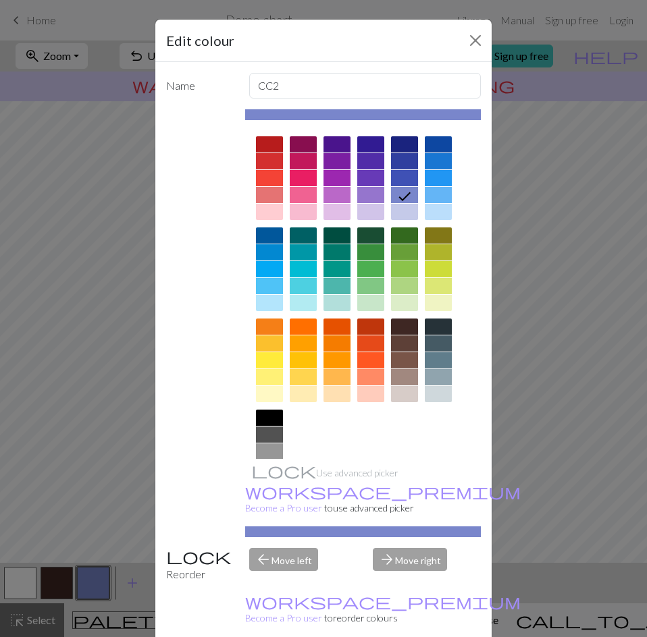
click at [396, 265] on div at bounding box center [404, 269] width 27 height 16
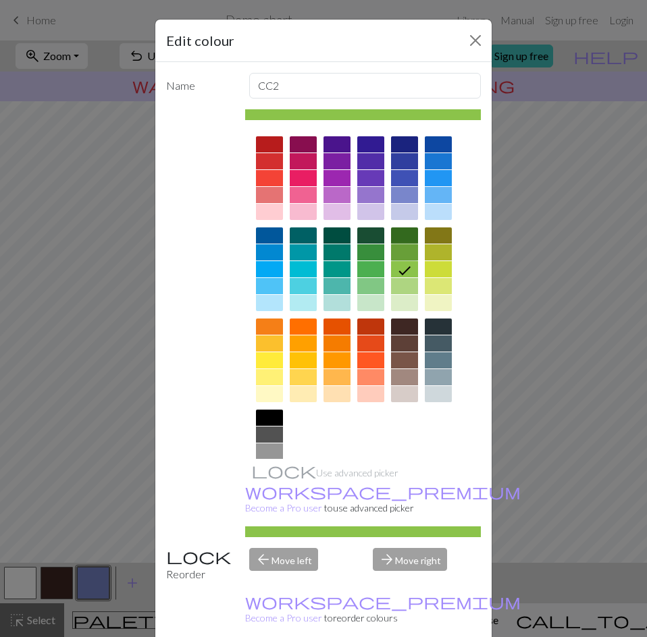
click at [399, 257] on div at bounding box center [404, 252] width 27 height 16
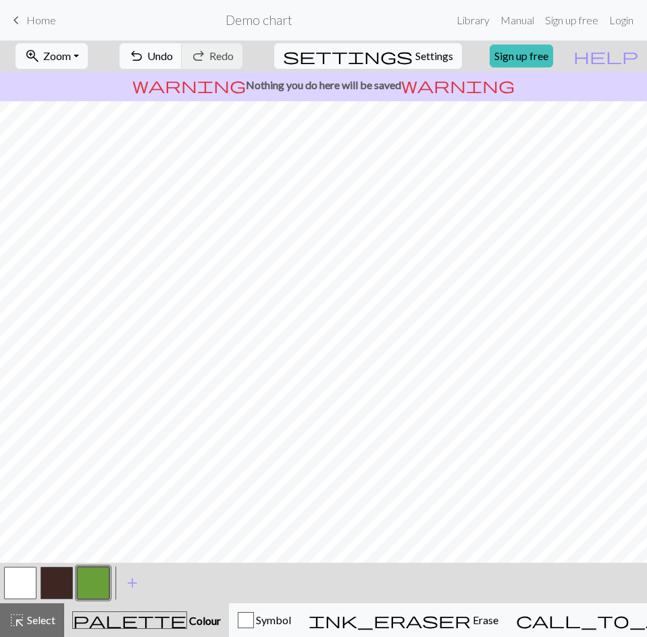
click at [57, 585] on button "button" at bounding box center [57, 583] width 32 height 32
click at [93, 583] on button "button" at bounding box center [93, 583] width 32 height 32
click at [27, 585] on button "button" at bounding box center [20, 583] width 32 height 32
click at [61, 587] on button "button" at bounding box center [57, 583] width 32 height 32
click at [94, 585] on button "button" at bounding box center [93, 583] width 32 height 32
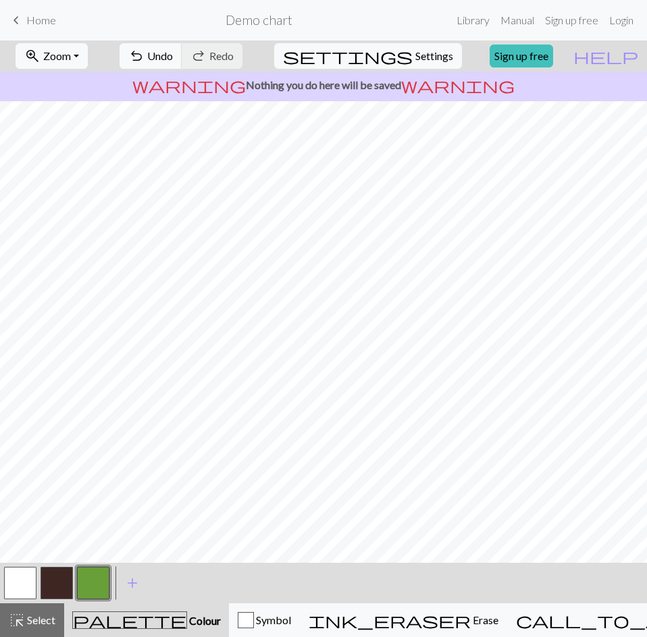
click at [63, 581] on button "button" at bounding box center [57, 583] width 32 height 32
click at [90, 583] on button "button" at bounding box center [93, 583] width 32 height 32
click at [21, 575] on button "button" at bounding box center [20, 583] width 32 height 32
click at [55, 584] on button "button" at bounding box center [57, 583] width 32 height 32
click at [93, 590] on button "button" at bounding box center [93, 583] width 32 height 32
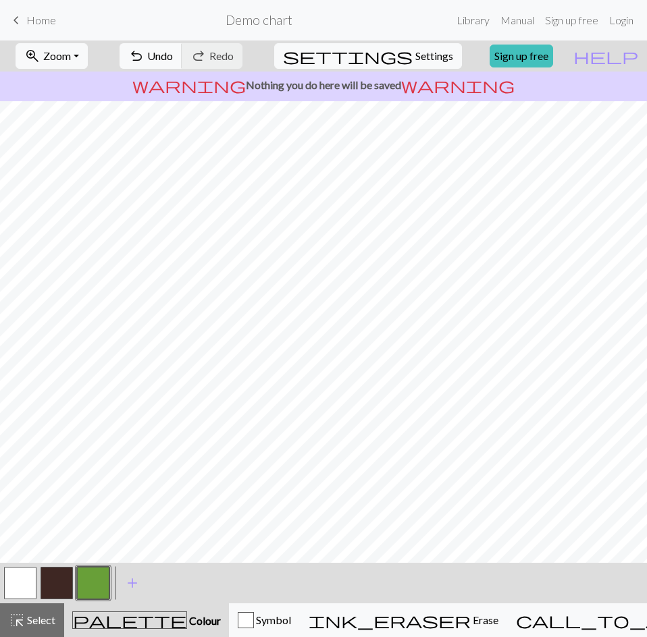
click at [28, 581] on button "button" at bounding box center [20, 583] width 32 height 32
click at [88, 576] on button "button" at bounding box center [93, 583] width 32 height 32
click at [18, 587] on button "button" at bounding box center [20, 583] width 32 height 32
click at [25, 578] on button "button" at bounding box center [20, 583] width 32 height 32
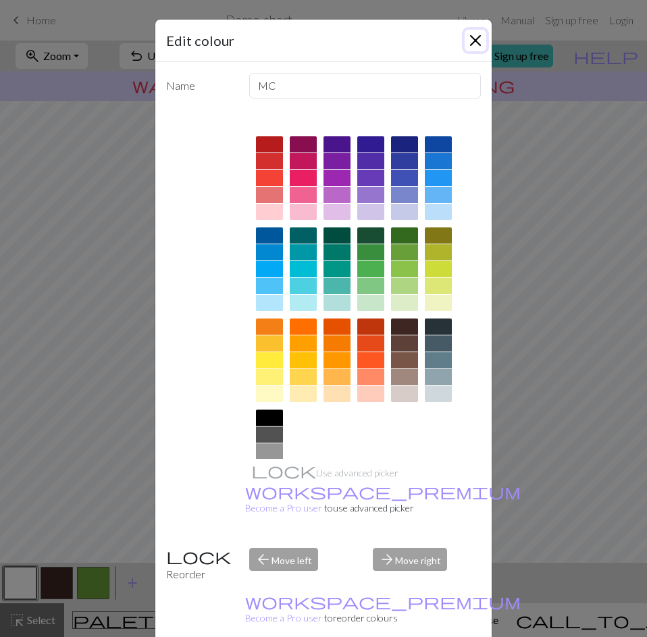
click at [473, 36] on button "Close" at bounding box center [476, 41] width 22 height 22
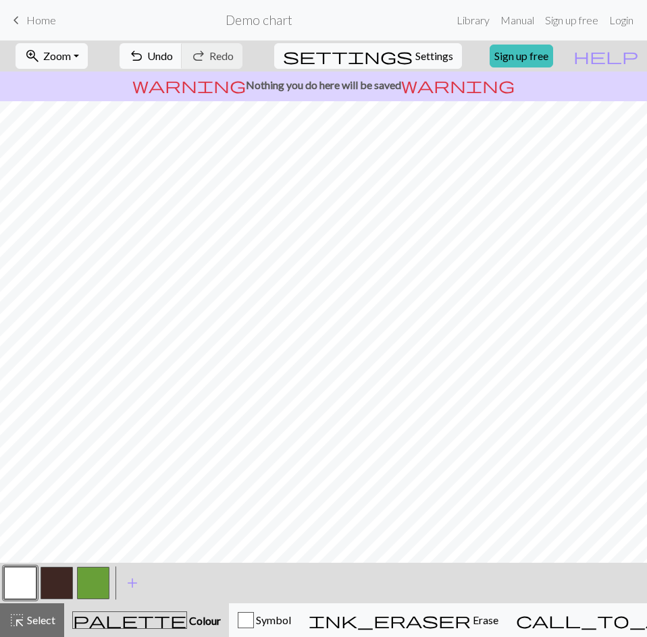
click at [34, 587] on button "button" at bounding box center [20, 583] width 32 height 32
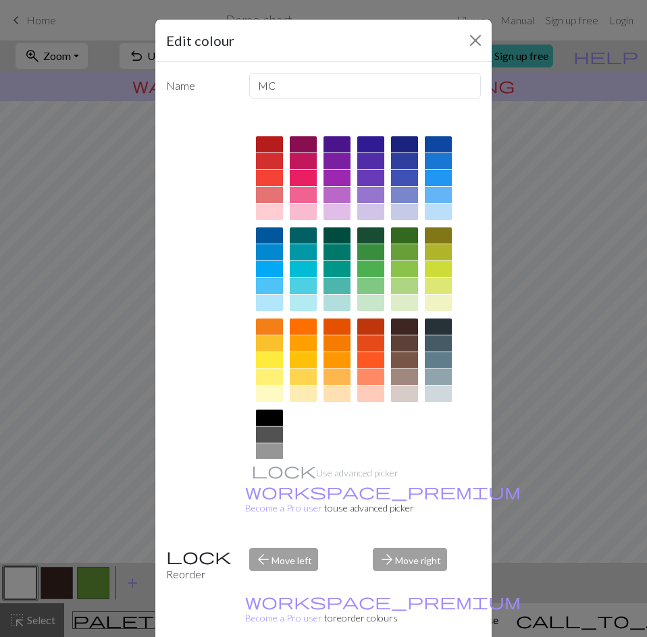
click at [300, 195] on div at bounding box center [303, 195] width 27 height 16
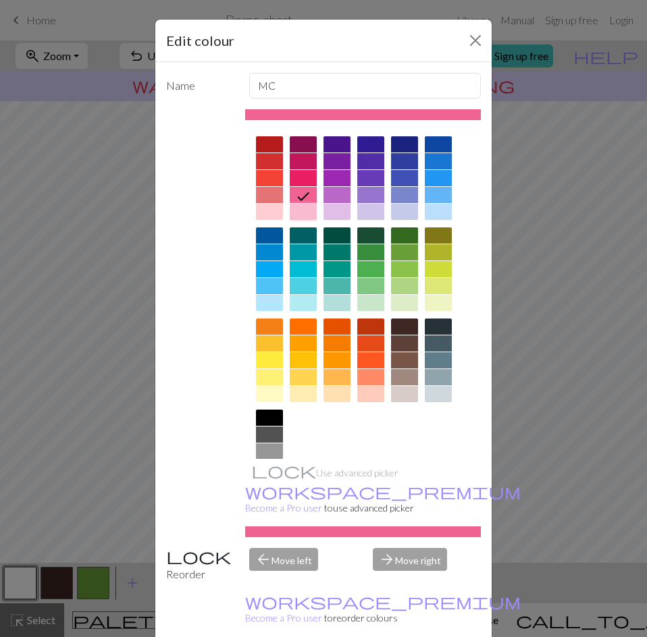
click at [300, 209] on div at bounding box center [303, 212] width 27 height 16
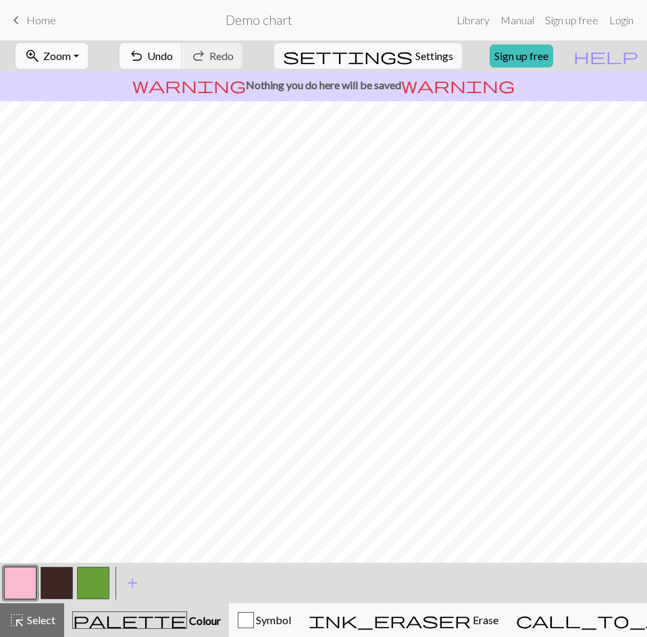
click at [26, 584] on button "button" at bounding box center [20, 583] width 32 height 32
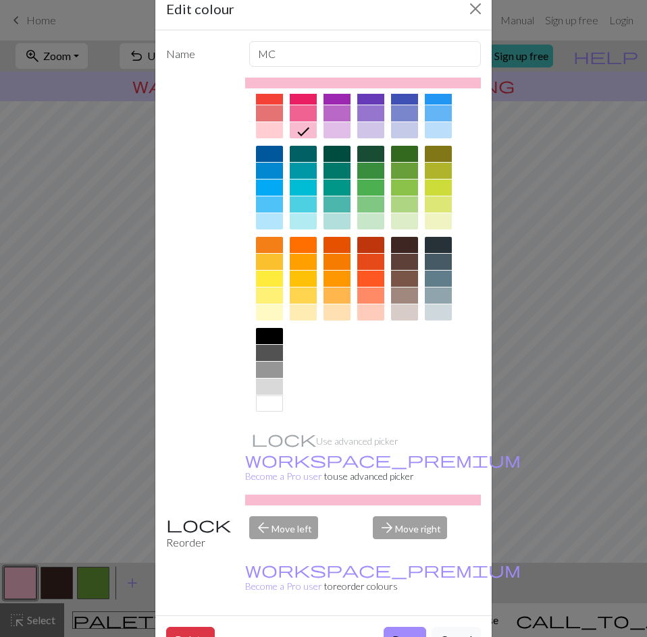
scroll to position [34, 0]
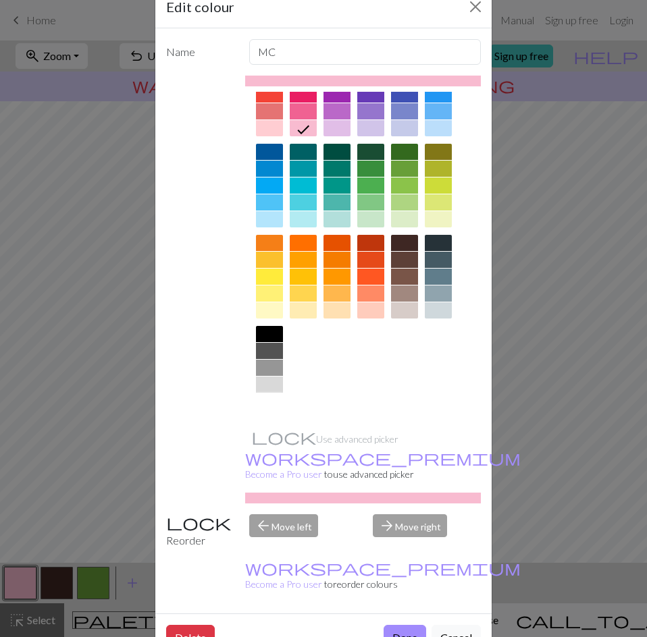
click at [266, 408] on div at bounding box center [269, 402] width 27 height 16
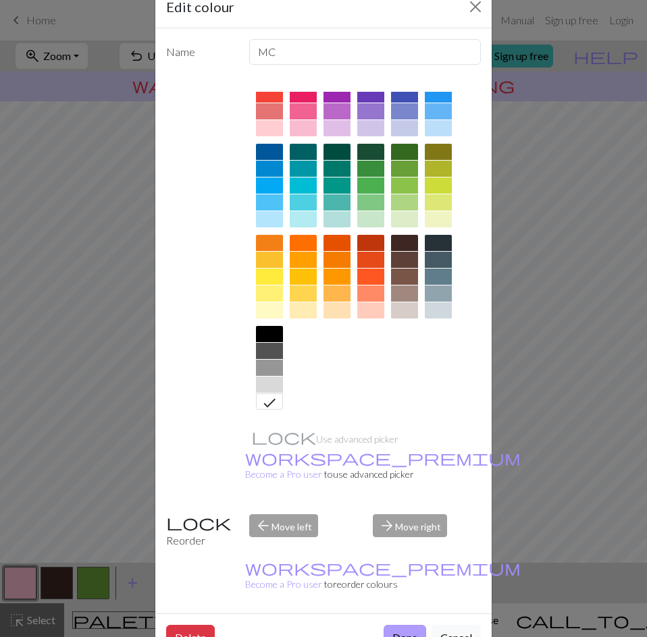
click at [404, 625] on button "Done" at bounding box center [405, 638] width 43 height 26
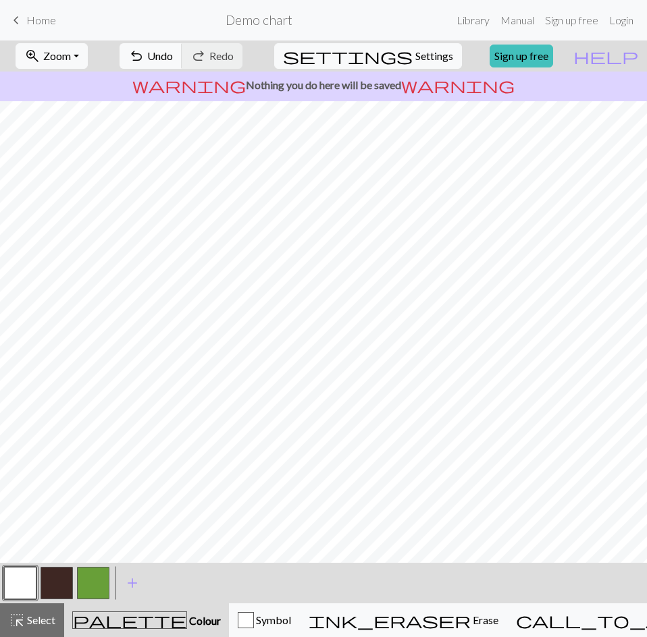
click at [95, 580] on button "button" at bounding box center [93, 583] width 32 height 32
click at [100, 577] on button "button" at bounding box center [93, 583] width 32 height 32
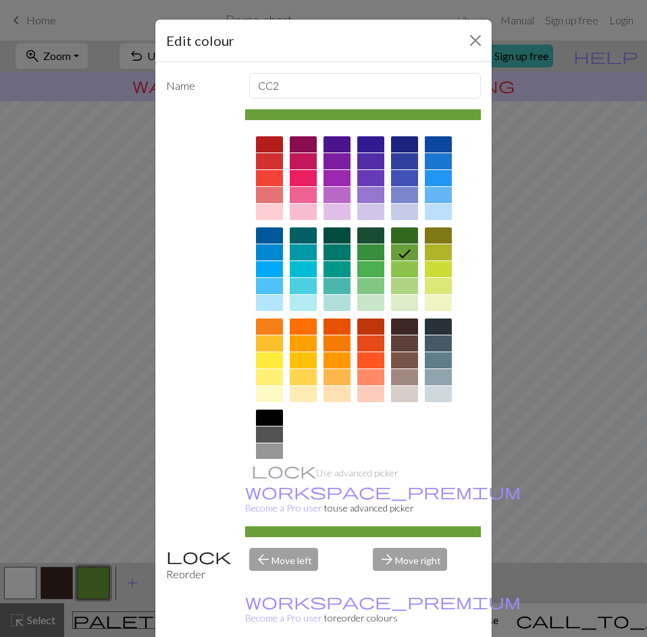
click at [307, 212] on div at bounding box center [303, 212] width 27 height 16
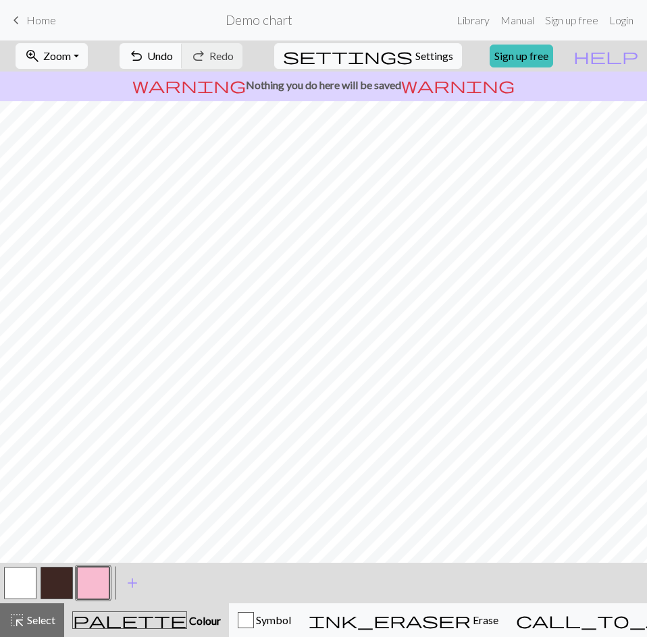
click at [64, 586] on button "button" at bounding box center [57, 583] width 32 height 32
click at [61, 587] on button "button" at bounding box center [57, 583] width 32 height 32
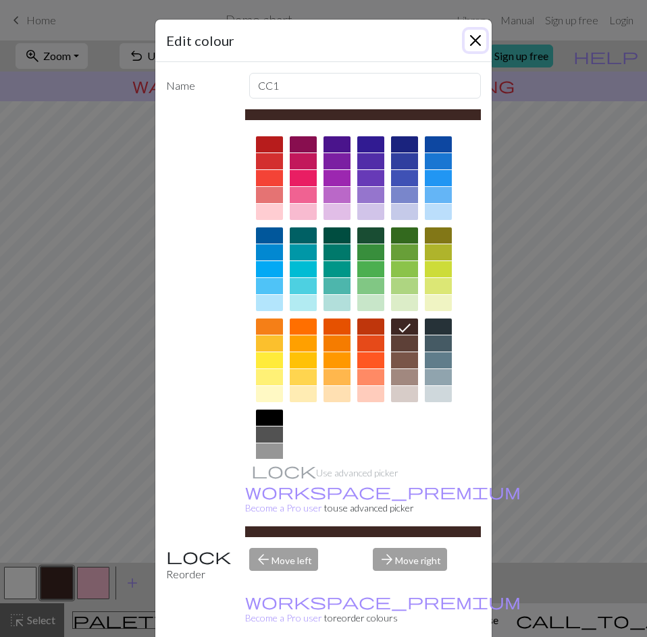
click at [473, 42] on button "Close" at bounding box center [476, 41] width 22 height 22
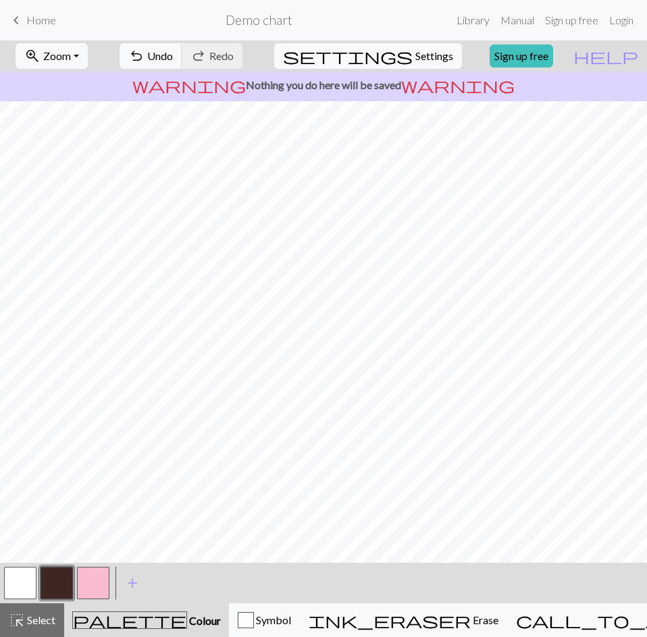
click at [21, 582] on button "button" at bounding box center [20, 583] width 32 height 32
click at [26, 577] on button "button" at bounding box center [20, 583] width 32 height 32
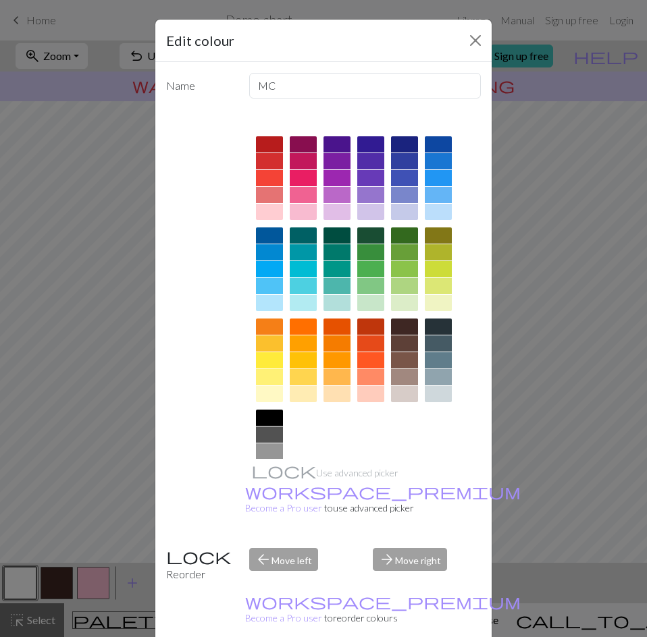
click at [263, 421] on div at bounding box center [269, 418] width 27 height 16
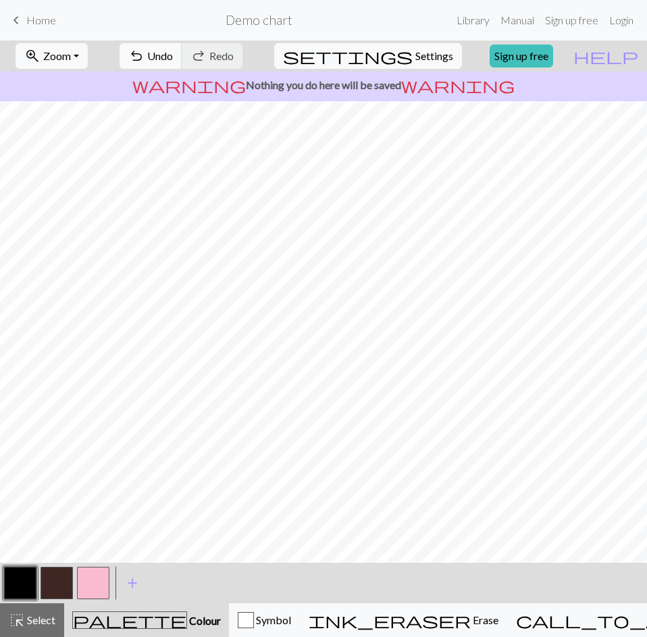
click at [93, 580] on button "button" at bounding box center [93, 583] width 32 height 32
click at [88, 583] on button "button" at bounding box center [93, 583] width 32 height 32
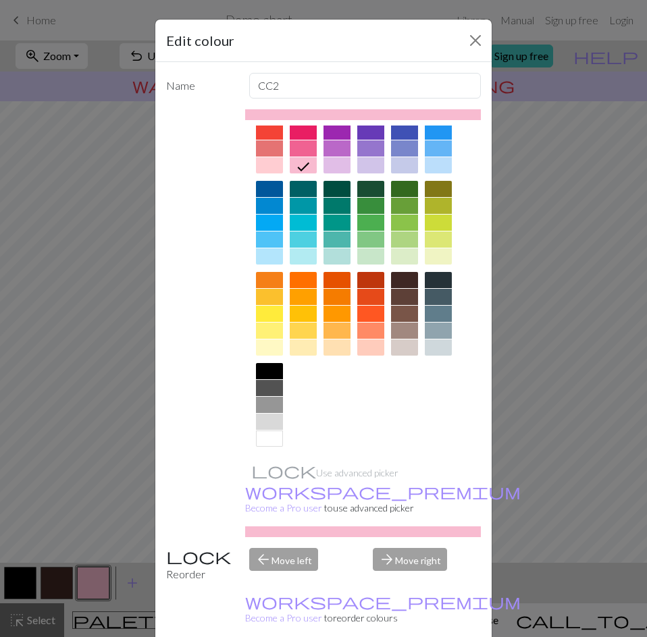
scroll to position [50, 0]
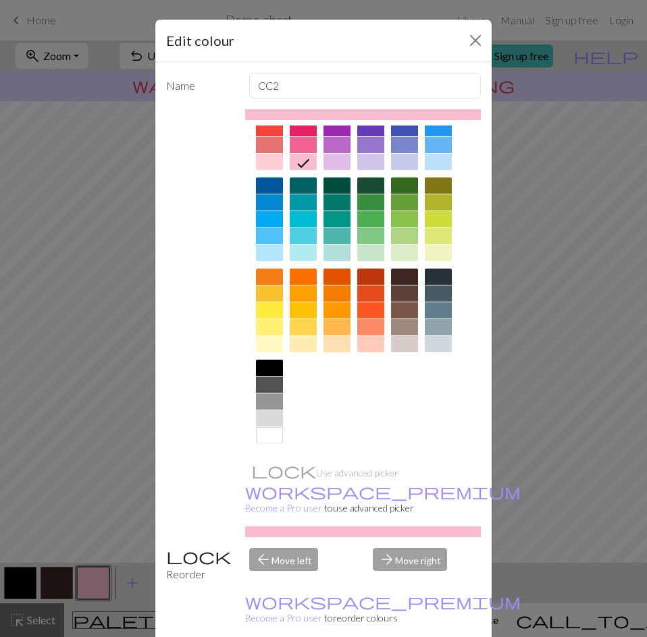
click at [265, 436] on div at bounding box center [269, 435] width 27 height 16
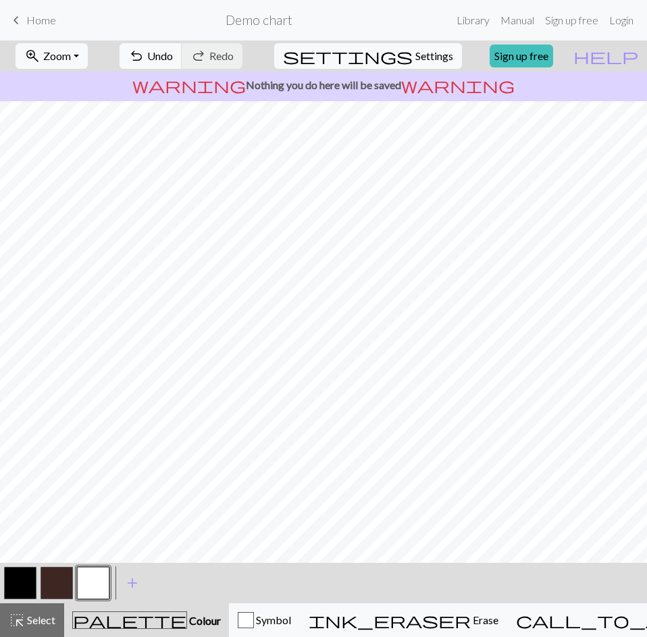
click at [26, 585] on button "button" at bounding box center [20, 583] width 32 height 32
click at [84, 580] on button "button" at bounding box center [93, 583] width 32 height 32
click at [27, 582] on button "button" at bounding box center [20, 583] width 32 height 32
click at [106, 588] on button "button" at bounding box center [93, 583] width 32 height 32
click at [18, 577] on button "button" at bounding box center [20, 583] width 32 height 32
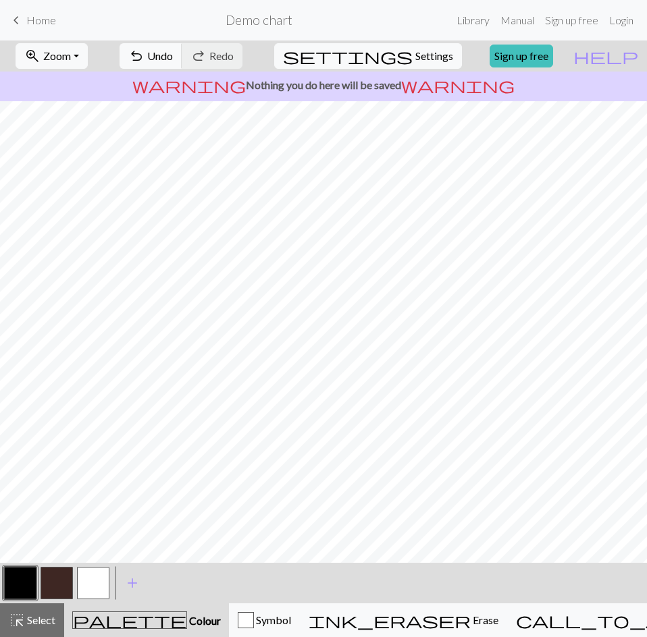
click at [97, 575] on button "button" at bounding box center [93, 583] width 32 height 32
click at [19, 581] on button "button" at bounding box center [20, 583] width 32 height 32
click at [93, 583] on button "button" at bounding box center [93, 583] width 32 height 32
click at [23, 583] on button "button" at bounding box center [20, 583] width 32 height 32
click at [95, 594] on button "button" at bounding box center [93, 583] width 32 height 32
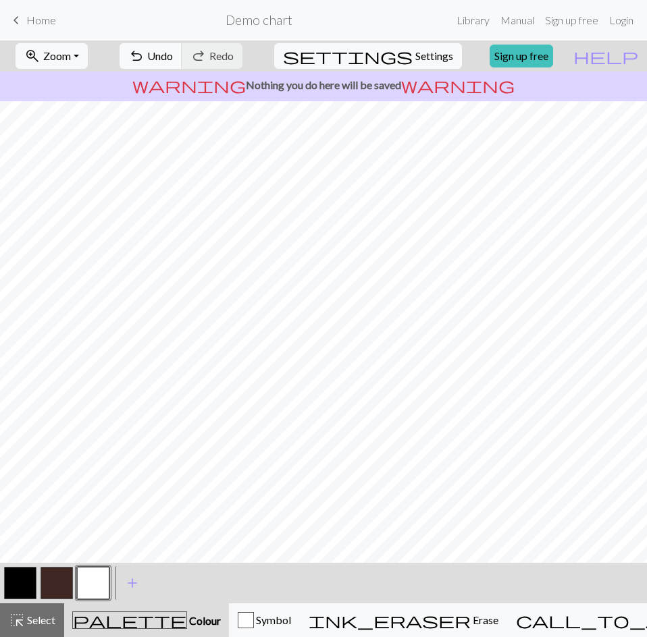
click at [26, 585] on button "button" at bounding box center [20, 583] width 32 height 32
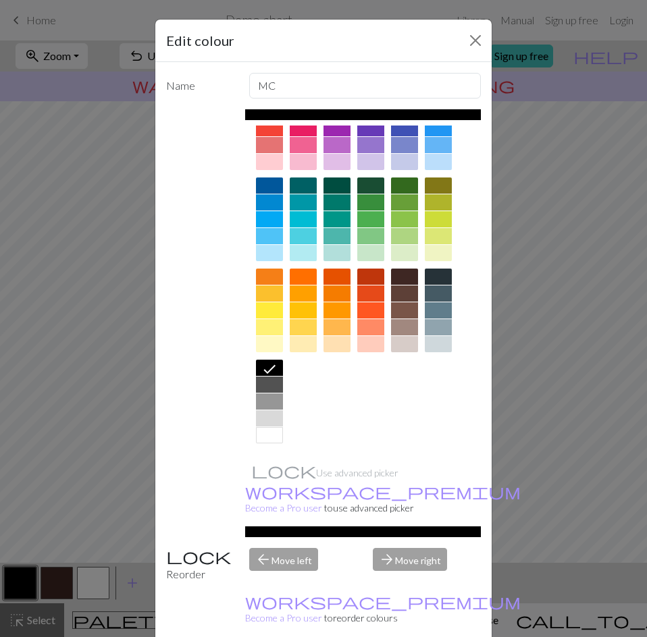
click at [268, 436] on div at bounding box center [269, 435] width 27 height 16
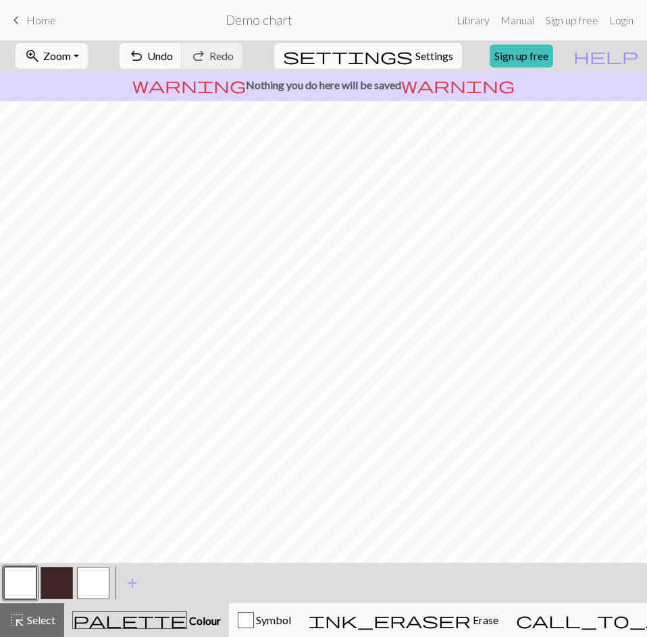
click at [57, 585] on button "button" at bounding box center [57, 583] width 32 height 32
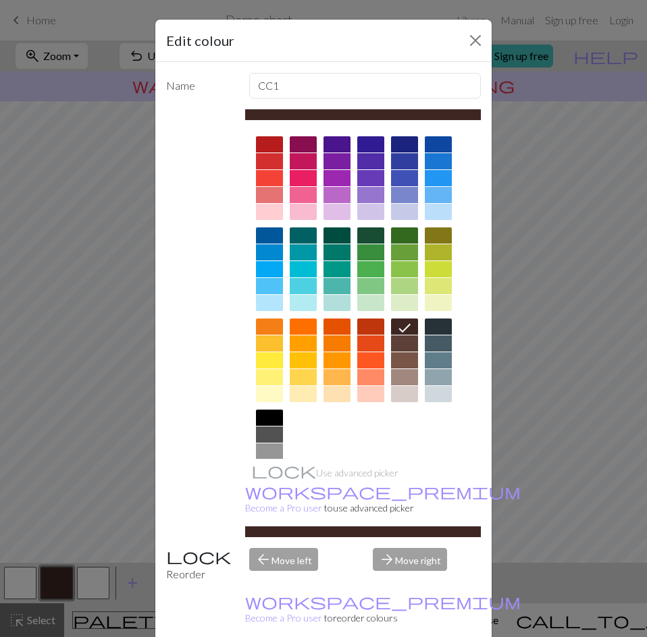
click at [404, 253] on div at bounding box center [404, 252] width 27 height 16
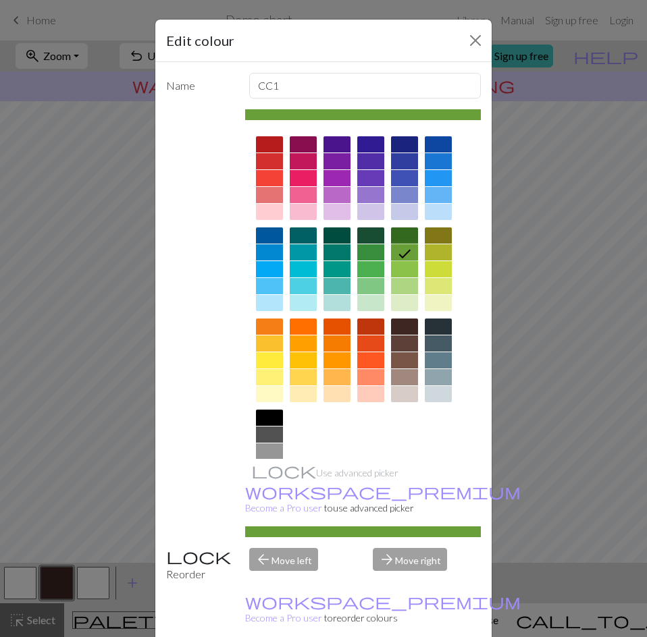
click at [399, 271] on div at bounding box center [404, 269] width 27 height 16
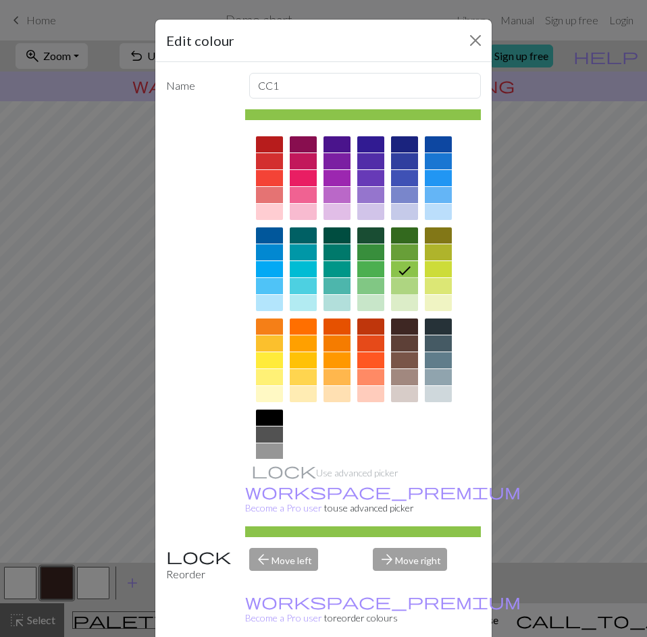
click at [400, 289] on div at bounding box center [404, 286] width 27 height 16
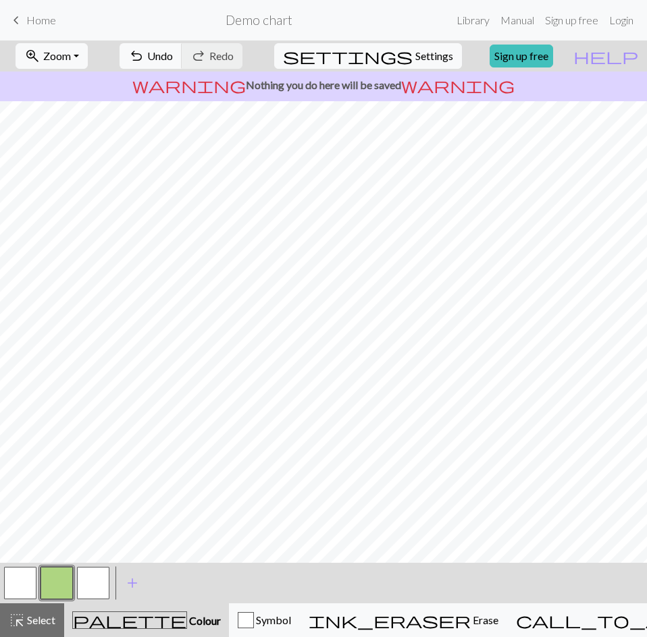
click at [51, 582] on button "button" at bounding box center [57, 583] width 32 height 32
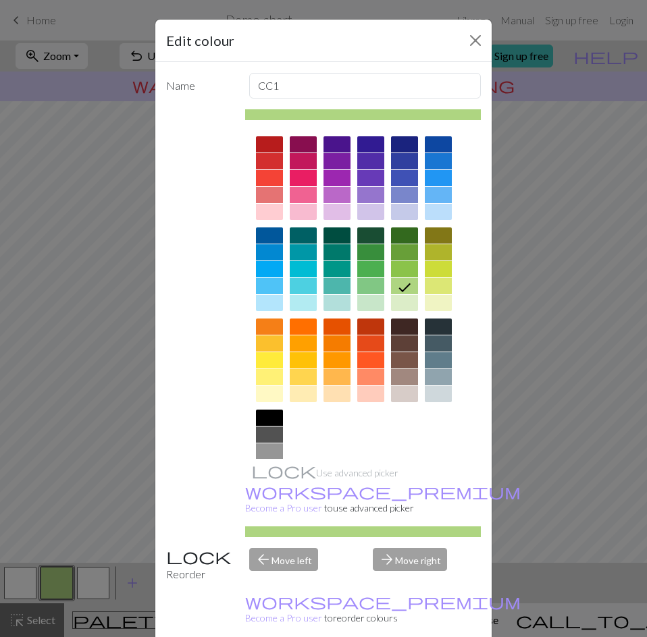
click at [400, 236] on div at bounding box center [404, 236] width 27 height 16
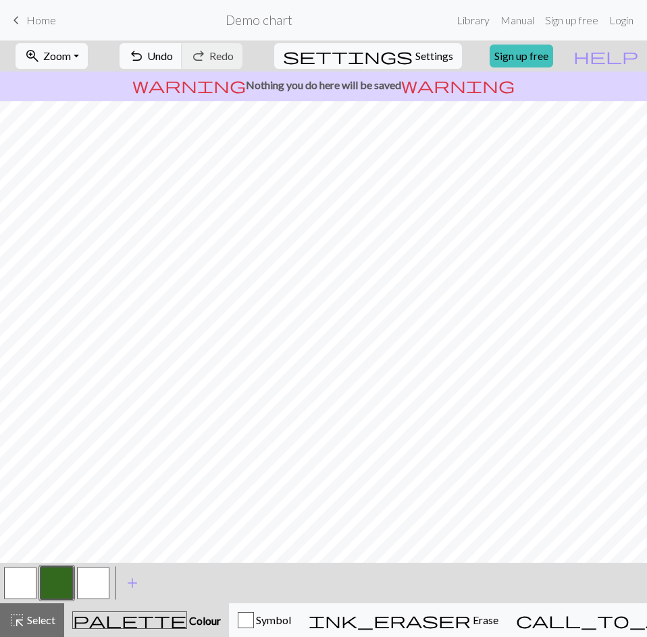
click at [69, 579] on button "button" at bounding box center [57, 583] width 32 height 32
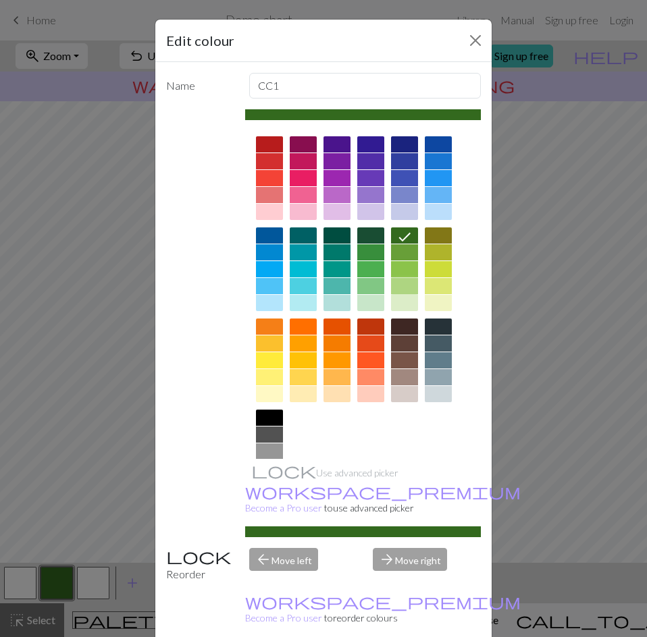
click at [398, 288] on div at bounding box center [404, 286] width 27 height 16
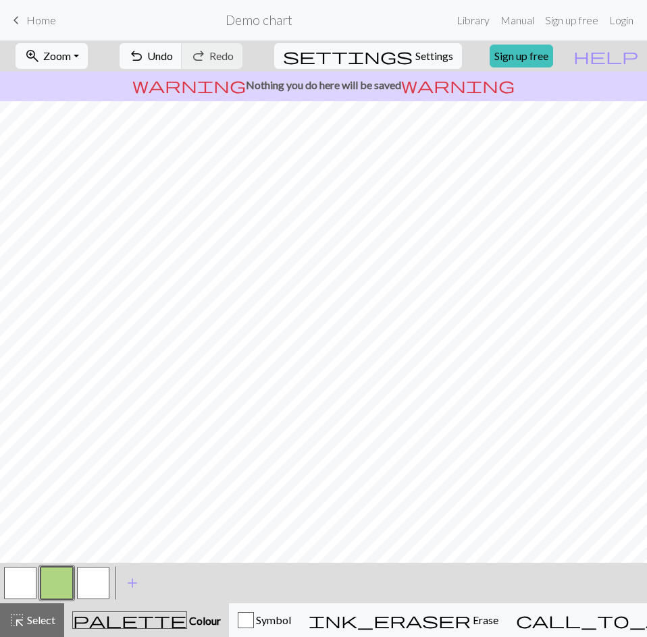
click at [88, 584] on button "button" at bounding box center [93, 583] width 32 height 32
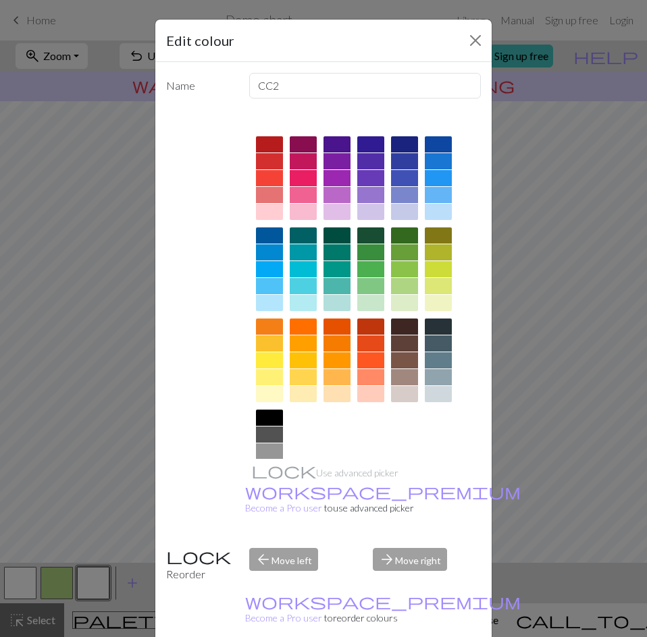
click at [126, 575] on div "Edit colour Name CC2 Use advanced picker workspace_premium Become a Pro user to…" at bounding box center [323, 318] width 647 height 637
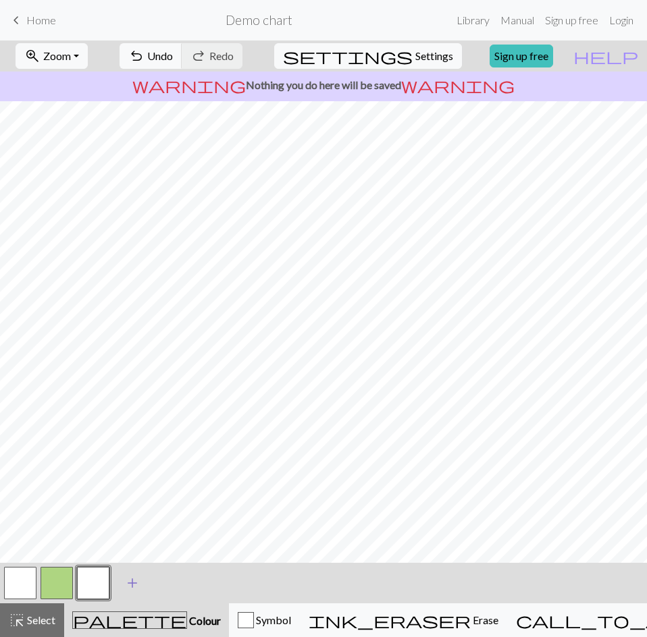
click at [130, 581] on span "add" at bounding box center [132, 583] width 16 height 19
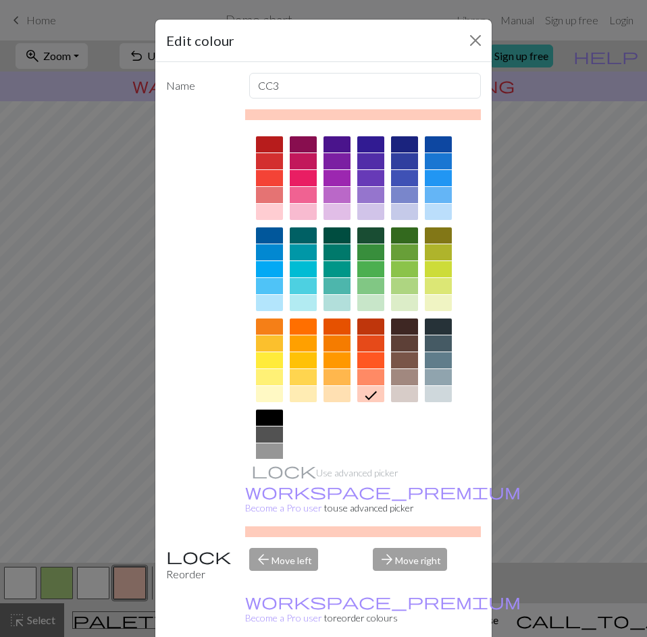
click at [367, 240] on div at bounding box center [370, 236] width 27 height 16
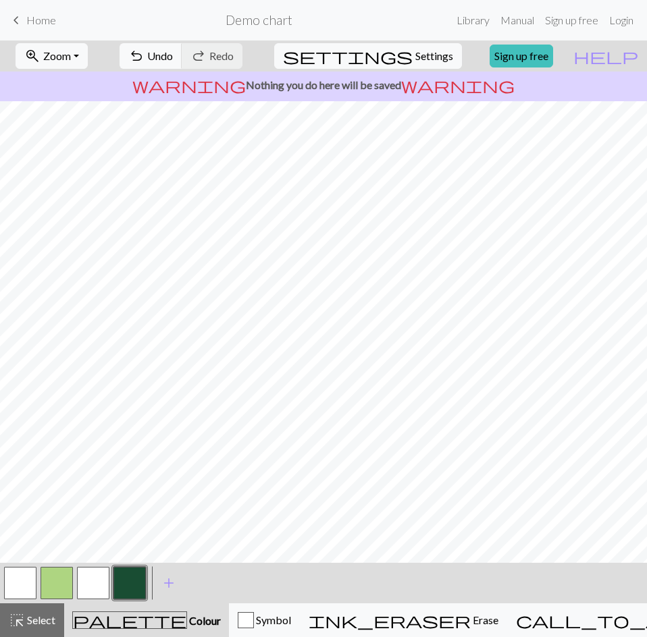
click at [31, 581] on button "button" at bounding box center [20, 583] width 32 height 32
